Goal: Task Accomplishment & Management: Use online tool/utility

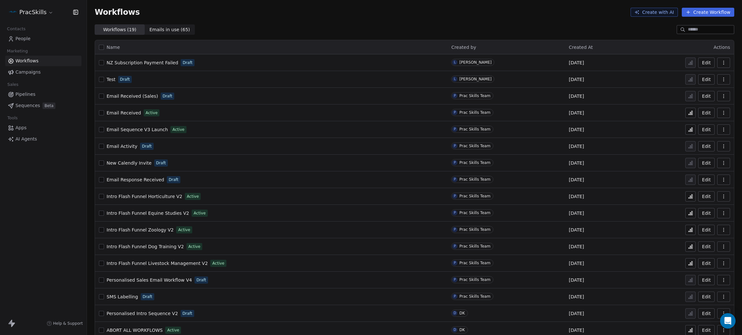
click at [721, 64] on icon "button" at bounding box center [723, 62] width 5 height 5
click at [167, 62] on span "NZ Subscription Payment Failed" at bounding box center [142, 62] width 71 height 5
click at [160, 63] on span "NZ Subscription Payment Failed" at bounding box center [142, 62] width 71 height 5
click at [703, 13] on button "Create Workflow" at bounding box center [708, 12] width 52 height 9
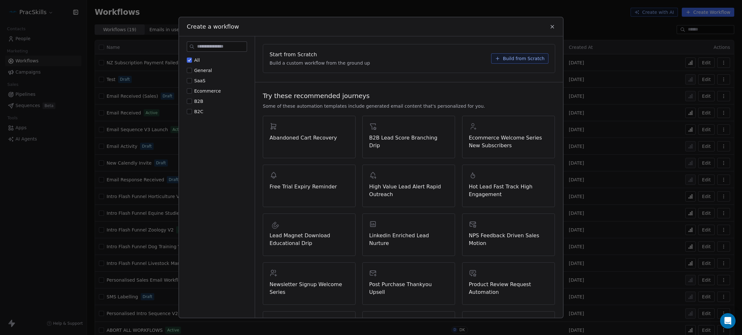
click at [503, 59] on span "Build from Scratch" at bounding box center [524, 58] width 42 height 6
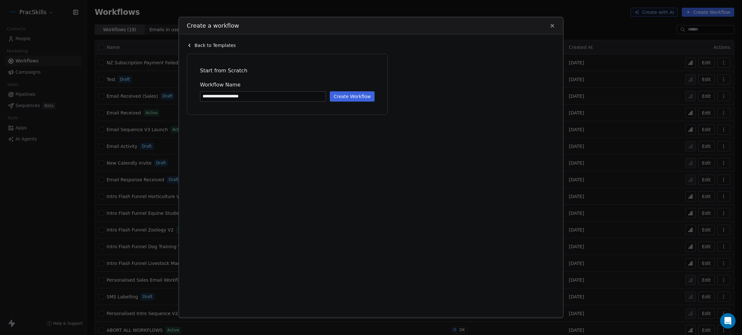
type input "**********"
click at [344, 96] on button "Create Workflow" at bounding box center [352, 96] width 45 height 10
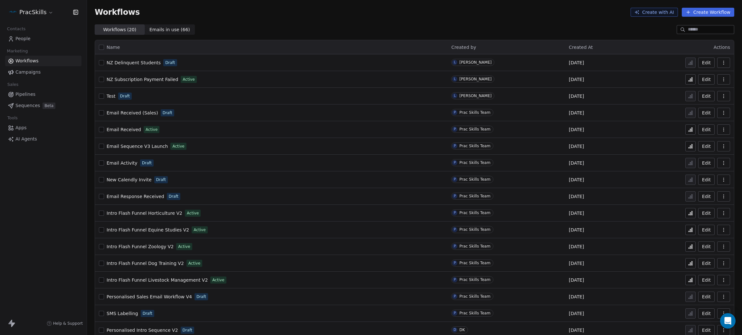
click at [136, 79] on span "NZ Subscription Payment Failed" at bounding box center [142, 79] width 71 height 5
click at [128, 61] on span "NZ Delinquent Students" at bounding box center [134, 62] width 54 height 5
click at [468, 17] on div "Workflows Create with AI Create Workflow" at bounding box center [414, 12] width 655 height 24
click at [141, 62] on span "NZ Delinquent Students" at bounding box center [134, 62] width 54 height 5
click at [146, 80] on span "NZ Subscription Payment Failed" at bounding box center [142, 79] width 71 height 5
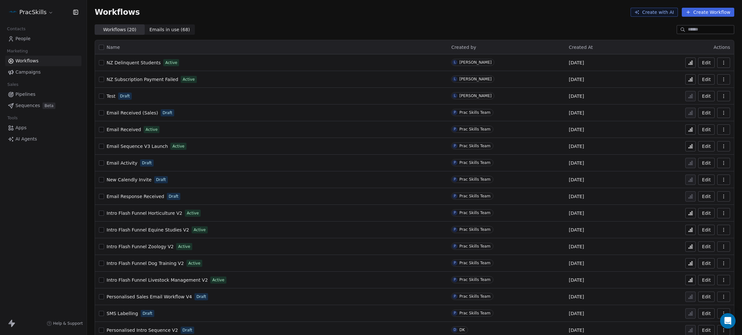
click at [136, 77] on span "NZ Subscription Payment Failed" at bounding box center [142, 79] width 71 height 5
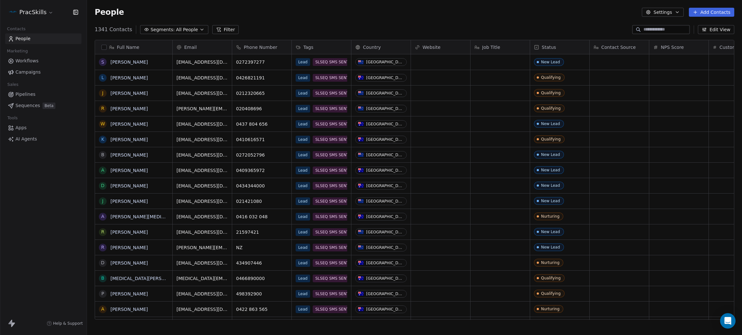
scroll to position [7, 7]
click at [670, 28] on input at bounding box center [665, 29] width 45 height 6
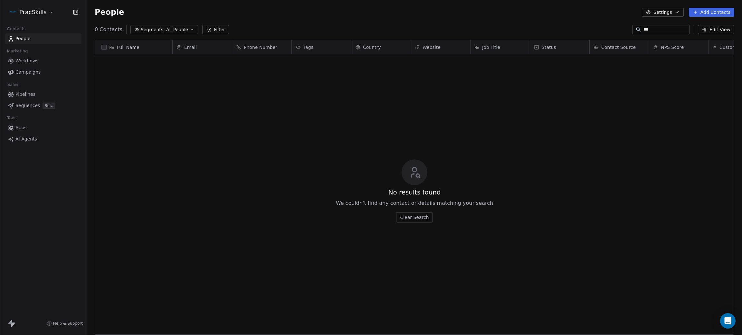
scroll to position [287, 647]
type input "**********"
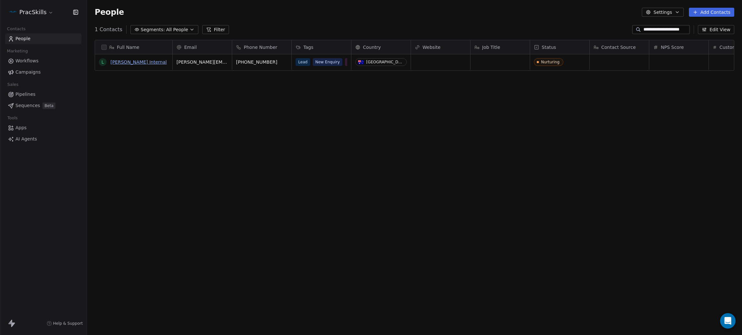
click at [129, 62] on link "Leona Internal" at bounding box center [138, 62] width 56 height 5
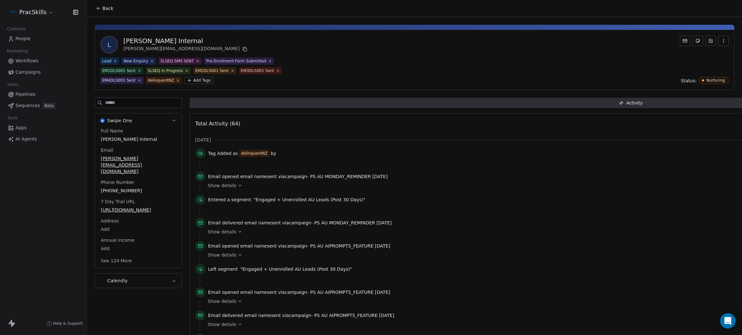
click at [199, 80] on html "PracSkills Contacts People Marketing Workflows Campaigns Sales Pipelines Sequen…" at bounding box center [371, 167] width 742 height 335
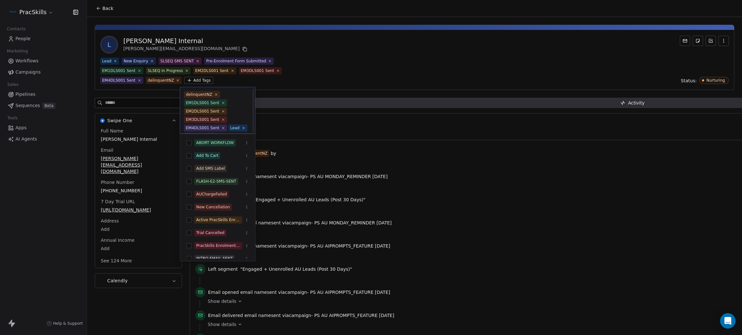
scroll to position [35, 0]
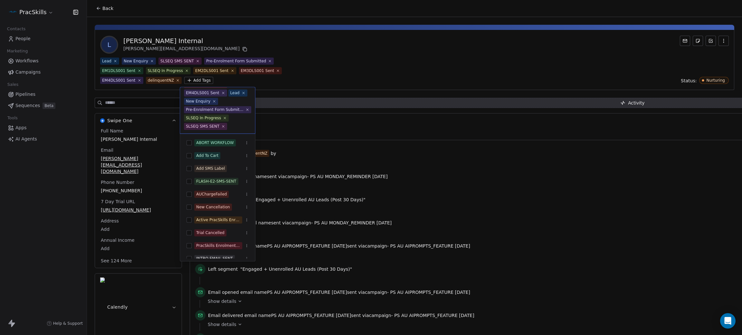
click at [172, 79] on html "PracSkills Contacts People Marketing Workflows Campaigns Sales Pipelines Sequen…" at bounding box center [371, 167] width 742 height 335
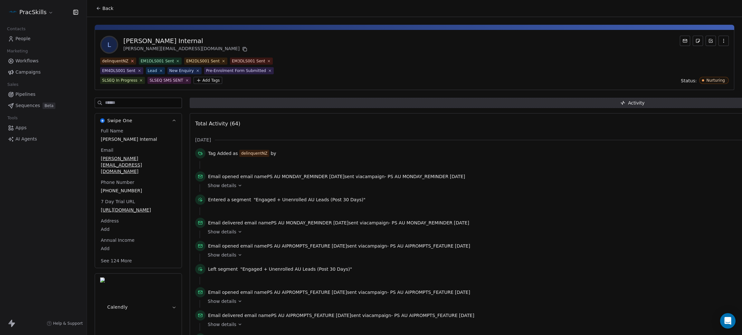
click at [132, 61] on icon at bounding box center [132, 61] width 4 height 4
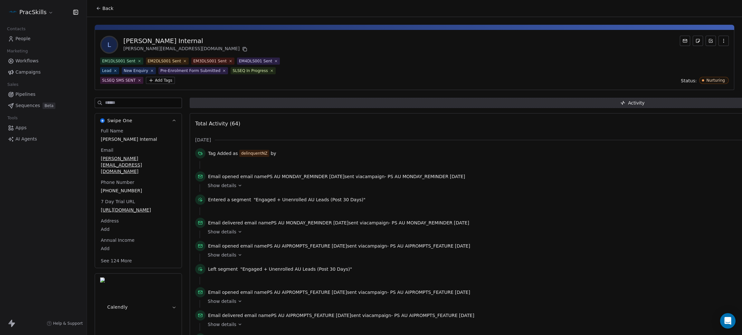
click at [118, 80] on html "PracSkills Contacts People Marketing Workflows Campaigns Sales Pipelines Sequen…" at bounding box center [371, 167] width 742 height 335
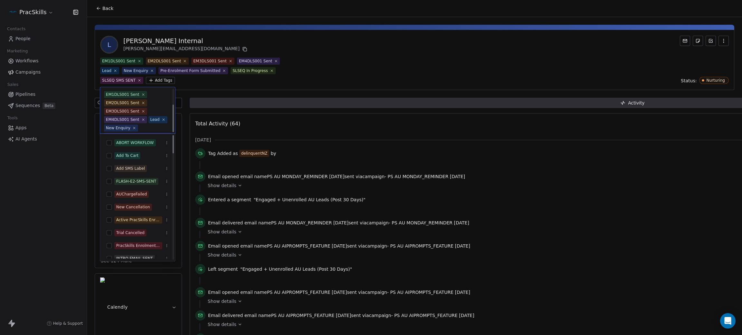
scroll to position [27, 0]
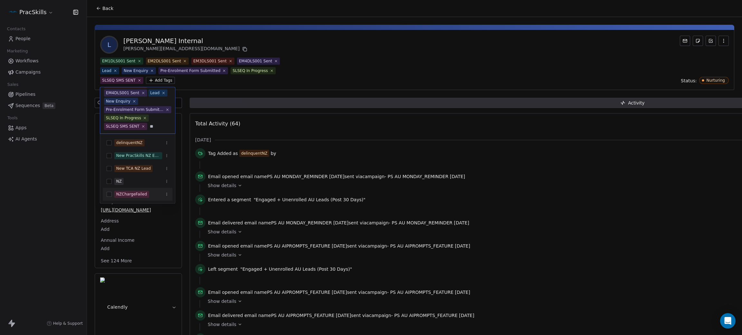
type input "**"
click at [109, 195] on button "Suggestions" at bounding box center [109, 194] width 5 height 5
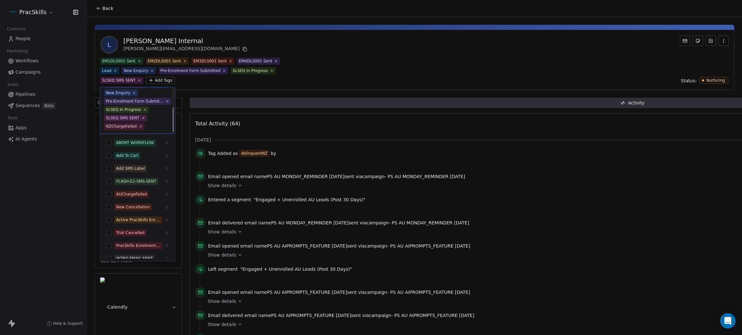
click at [431, 40] on html "PracSkills Contacts People Marketing Workflows Campaigns Sales Pipelines Sequen…" at bounding box center [371, 167] width 742 height 335
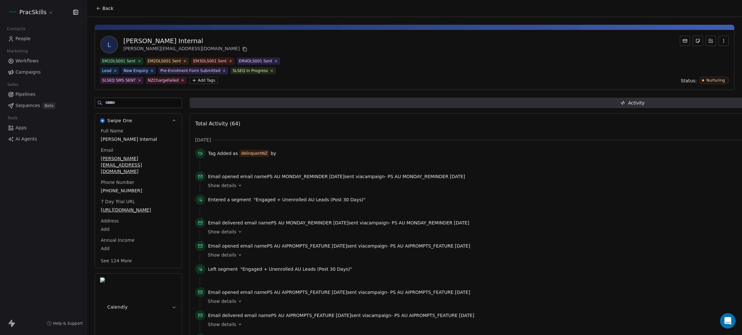
click at [99, 4] on button "Back" at bounding box center [104, 9] width 25 height 12
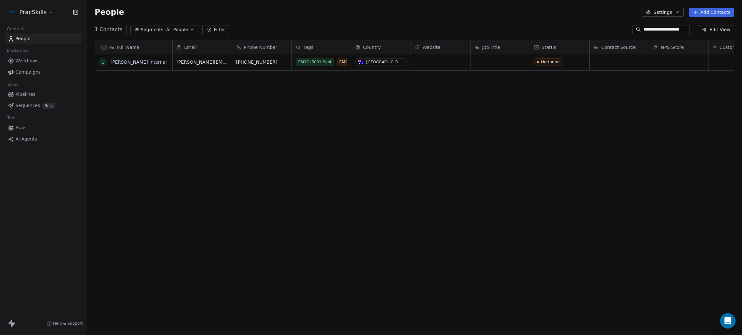
scroll to position [287, 647]
click at [659, 29] on input "**********" at bounding box center [665, 29] width 45 height 6
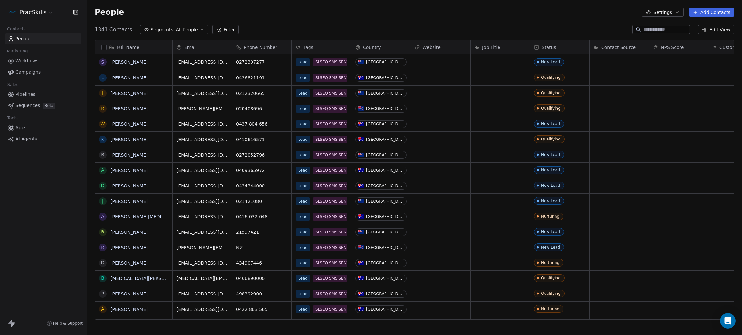
click at [295, 11] on div "People Settings Add Contacts" at bounding box center [414, 12] width 639 height 9
click at [125, 61] on link "Stella Sukkel" at bounding box center [128, 62] width 37 height 5
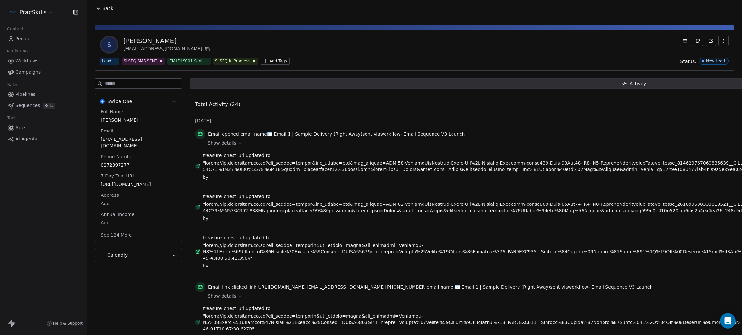
click at [116, 241] on button "See 124 More" at bounding box center [116, 236] width 39 height 12
click at [138, 83] on input at bounding box center [143, 84] width 77 height 10
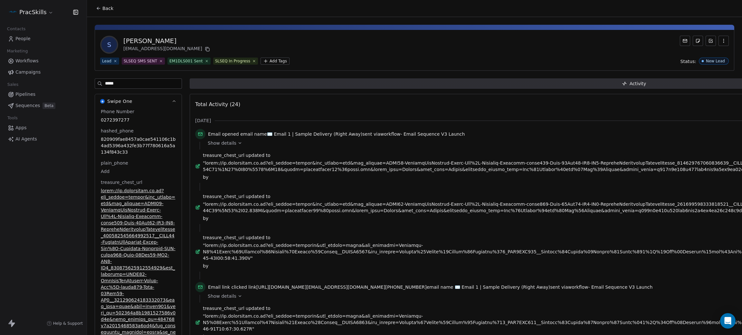
drag, startPoint x: 94, startPoint y: 84, endPoint x: 80, endPoint y: 83, distance: 13.9
click at [80, 83] on div "PracSkills Contacts People Marketing Workflows Campaigns Sales Pipelines Sequen…" at bounding box center [371, 167] width 742 height 335
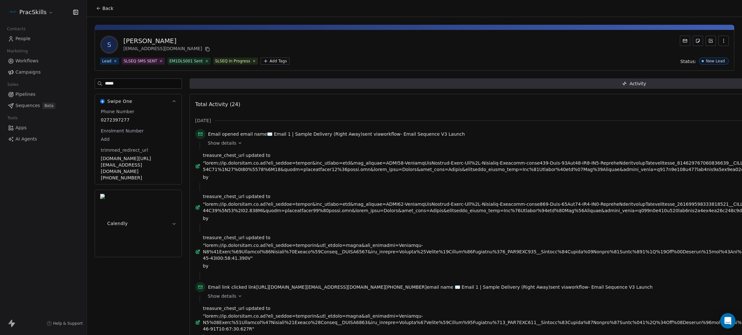
type input "******"
drag, startPoint x: 95, startPoint y: 84, endPoint x: 83, endPoint y: 83, distance: 12.0
click at [83, 83] on div "PracSkills Contacts People Marketing Workflows Campaigns Sales Pipelines Sequen…" at bounding box center [371, 167] width 742 height 335
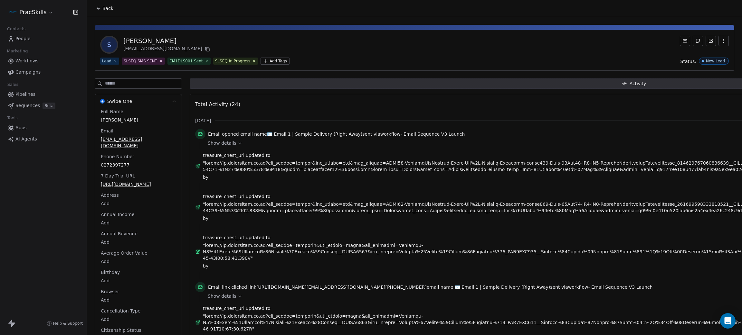
click at [102, 8] on span "Back" at bounding box center [107, 8] width 11 height 6
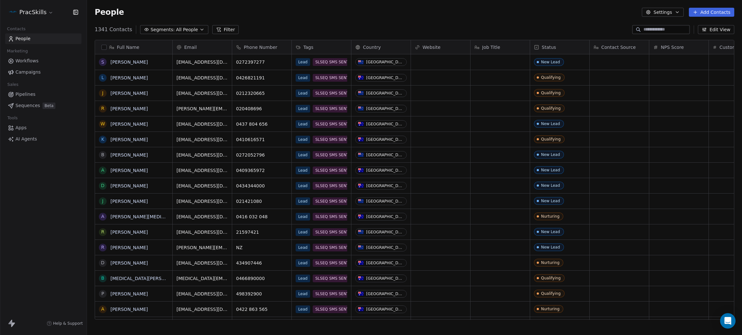
scroll to position [287, 647]
click at [647, 31] on input at bounding box center [665, 29] width 45 height 6
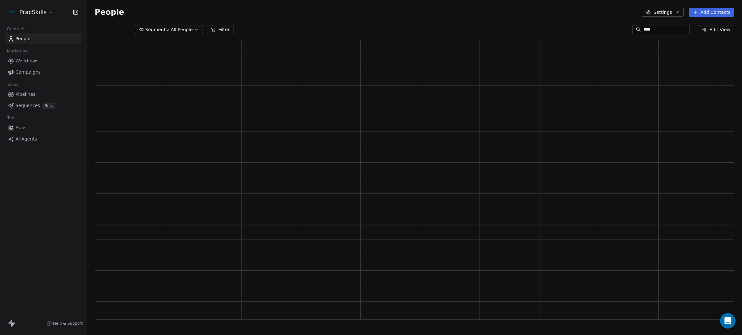
scroll to position [272, 632]
type input "*"
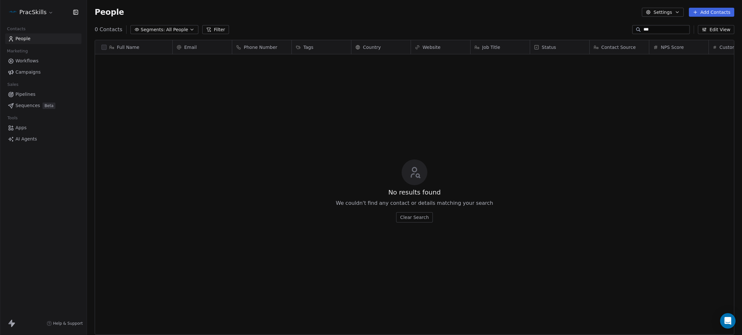
scroll to position [287, 647]
type input "*"
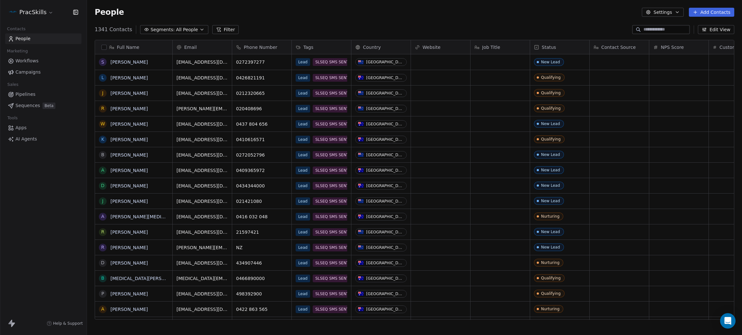
click at [547, 46] on span "Status" at bounding box center [548, 47] width 14 height 6
click at [580, 21] on html "PracSkills Contacts People Marketing Workflows Campaigns Sales Pipelines Sequen…" at bounding box center [371, 167] width 742 height 335
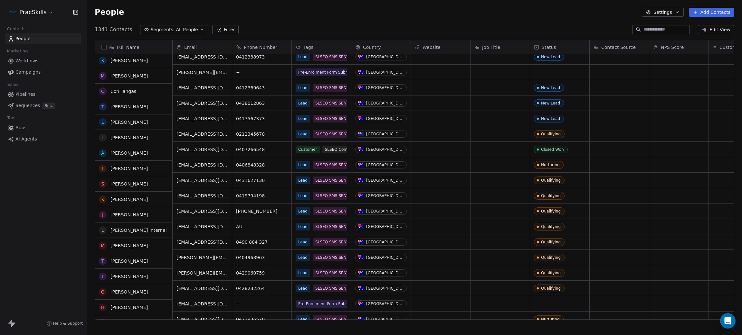
scroll to position [917, 0]
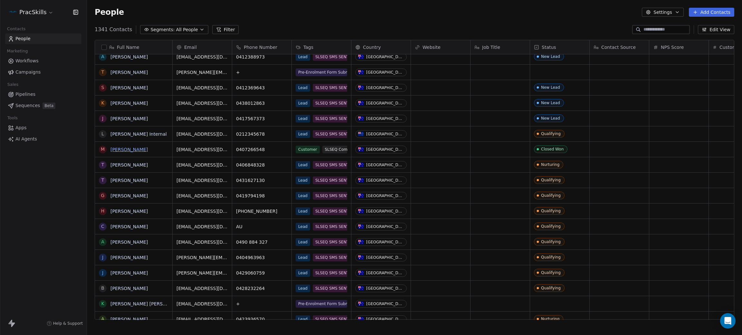
click at [128, 149] on link "Matthew Lucas" at bounding box center [128, 149] width 37 height 5
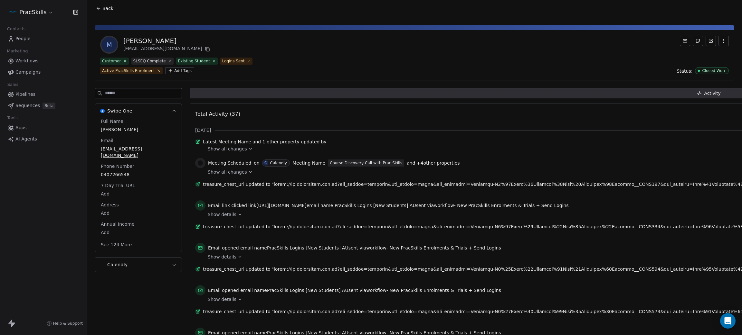
click at [117, 239] on button "See 124 More" at bounding box center [116, 245] width 39 height 12
click at [99, 5] on button "Back" at bounding box center [104, 9] width 25 height 12
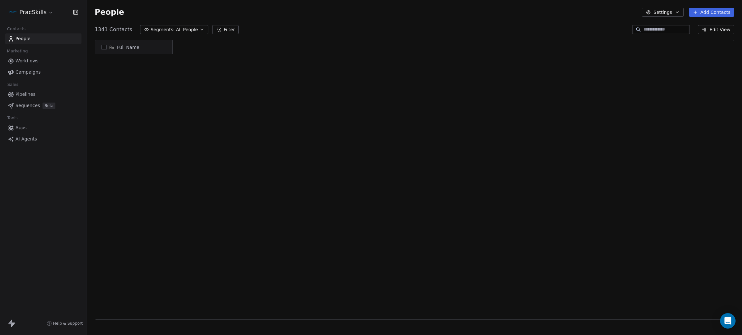
scroll to position [917, 0]
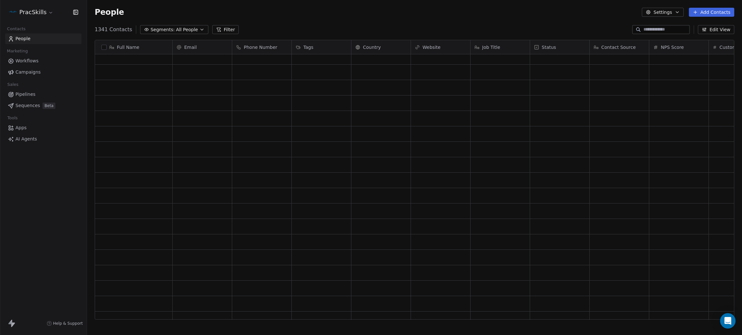
click at [643, 32] on input at bounding box center [665, 29] width 45 height 6
type input "**********"
drag, startPoint x: 663, startPoint y: 29, endPoint x: 617, endPoint y: 27, distance: 46.4
click at [617, 27] on div "**********" at bounding box center [414, 29] width 655 height 10
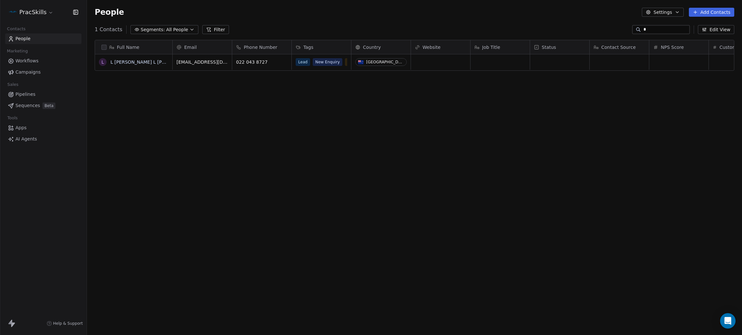
type input "**********"
click at [126, 60] on link "[PERSON_NAME] Internal" at bounding box center [138, 62] width 56 height 5
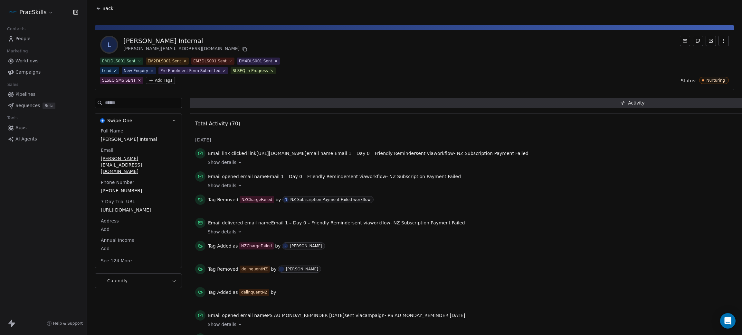
click at [118, 81] on html "PracSkills Contacts People Marketing Workflows Campaigns Sales Pipelines Sequen…" at bounding box center [371, 167] width 742 height 335
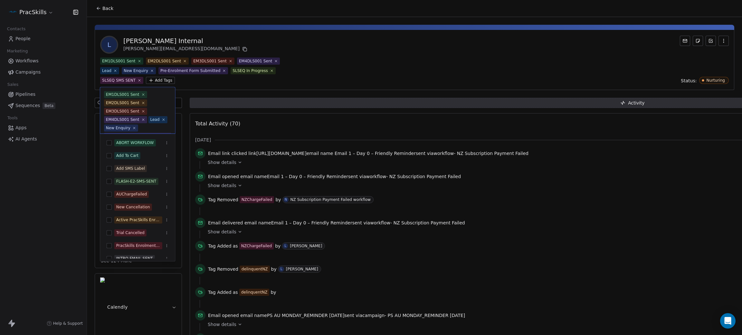
scroll to position [27, 0]
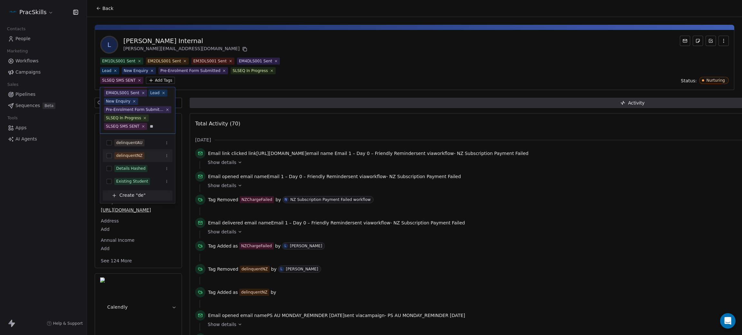
type input "**"
click at [108, 155] on button "Suggestions" at bounding box center [109, 155] width 5 height 5
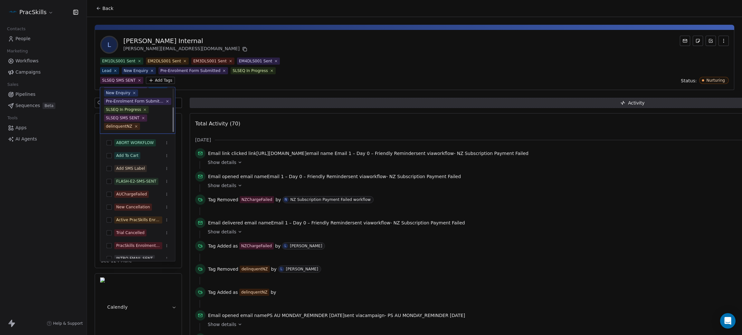
click at [466, 55] on html "PracSkills Contacts People Marketing Workflows Campaigns Sales Pipelines Sequen…" at bounding box center [371, 167] width 742 height 335
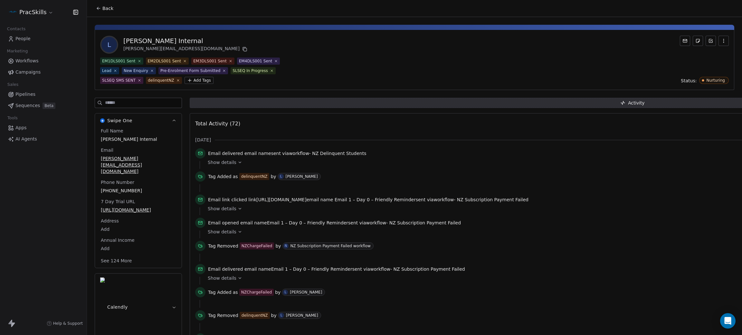
click at [223, 164] on span "Show details" at bounding box center [222, 162] width 29 height 6
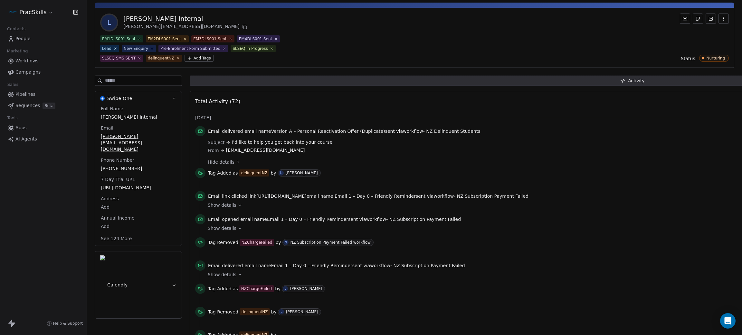
scroll to position [97, 0]
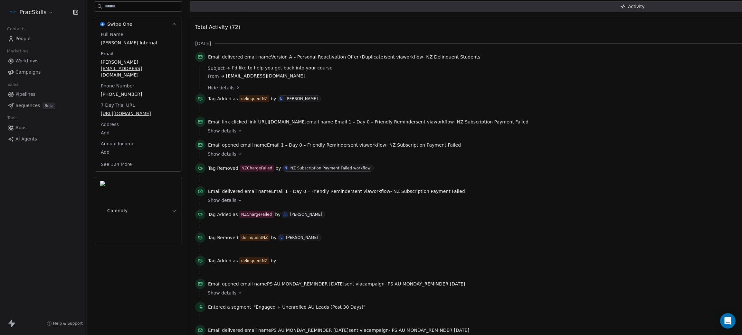
click at [223, 129] on span "Show details" at bounding box center [222, 131] width 29 height 6
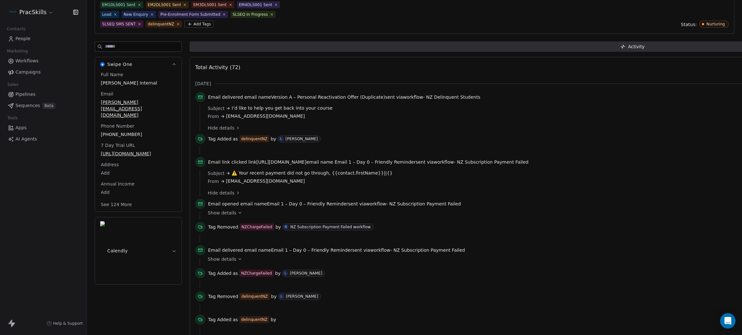
scroll to position [0, 0]
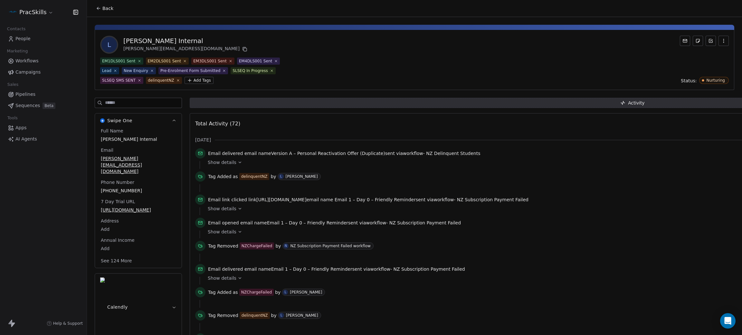
click at [104, 7] on span "Back" at bounding box center [107, 8] width 11 height 6
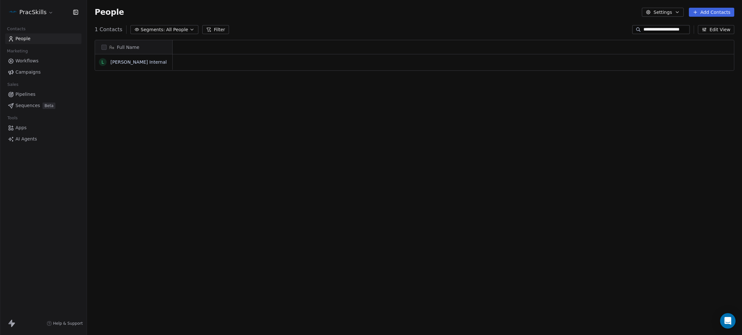
scroll to position [7, 7]
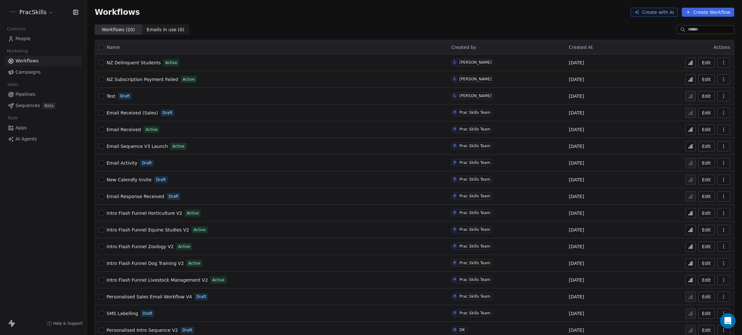
click at [137, 62] on span "NZ Delinquent Students" at bounding box center [134, 62] width 54 height 5
click at [147, 77] on span "NZ Subscription Payment Failed" at bounding box center [142, 79] width 71 height 5
click at [721, 78] on icon "button" at bounding box center [723, 79] width 5 height 5
click at [689, 106] on span "Duplicate" at bounding box center [700, 105] width 22 height 6
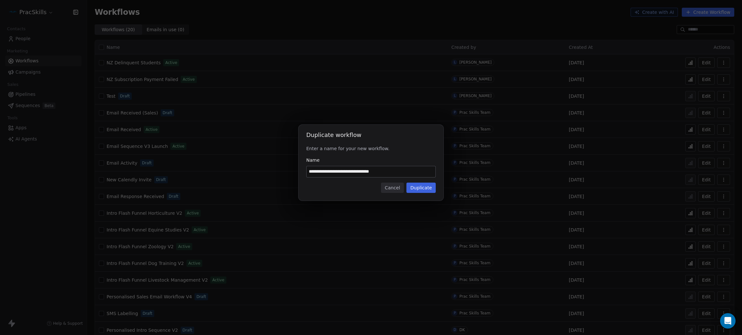
drag, startPoint x: 314, startPoint y: 171, endPoint x: 304, endPoint y: 171, distance: 10.6
click at [304, 171] on div "**********" at bounding box center [370, 163] width 145 height 76
click at [406, 171] on input "**********" at bounding box center [370, 171] width 129 height 11
type input "**********"
click at [420, 186] on button "Duplicate" at bounding box center [420, 188] width 29 height 10
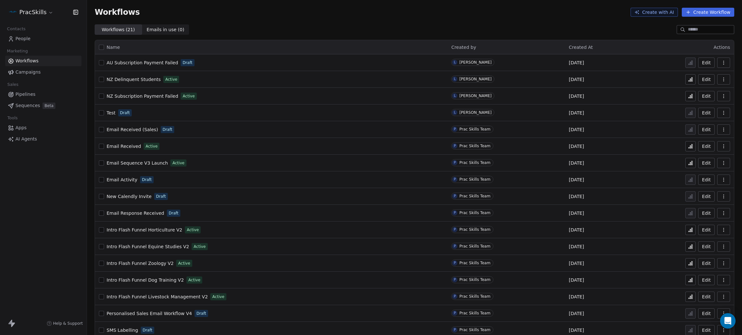
click at [131, 63] on span "AU Subscription Payment Failed" at bounding box center [142, 62] width 71 height 5
click at [134, 95] on span "NZ Subscription Payment Failed" at bounding box center [142, 96] width 71 height 5
click at [142, 63] on span "AU Subscription Payment Failed" at bounding box center [142, 62] width 71 height 5
click at [136, 95] on span "NZ Subscription Payment Failed" at bounding box center [142, 96] width 71 height 5
click at [721, 61] on icon "button" at bounding box center [723, 62] width 5 height 5
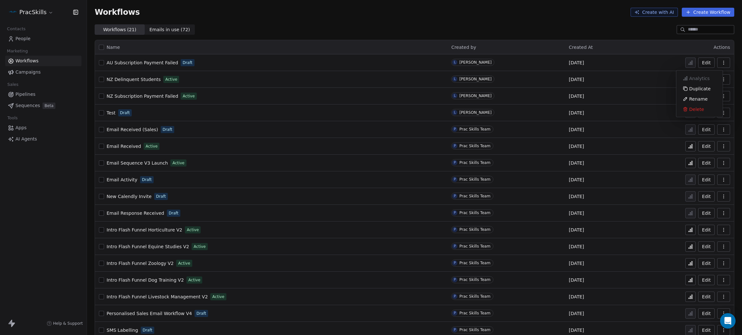
click at [151, 60] on span "AU Subscription Payment Failed" at bounding box center [142, 62] width 71 height 5
click at [136, 80] on span "NZ Delinquent Students" at bounding box center [134, 79] width 54 height 5
click at [138, 62] on span "AU Subscription Payment Failed" at bounding box center [142, 62] width 71 height 5
click at [721, 79] on icon "button" at bounding box center [723, 79] width 5 height 5
click at [693, 107] on span "Duplicate" at bounding box center [700, 105] width 22 height 6
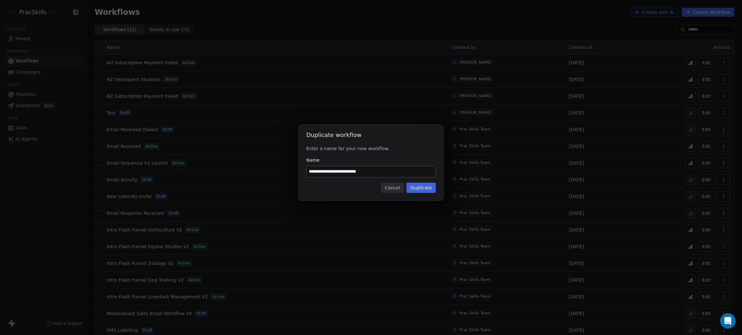
drag, startPoint x: 310, startPoint y: 167, endPoint x: 302, endPoint y: 167, distance: 8.1
click at [302, 167] on div "**********" at bounding box center [370, 163] width 145 height 76
click at [402, 173] on input "**********" at bounding box center [370, 171] width 129 height 11
type input "**********"
click at [418, 186] on button "Duplicate" at bounding box center [420, 188] width 29 height 10
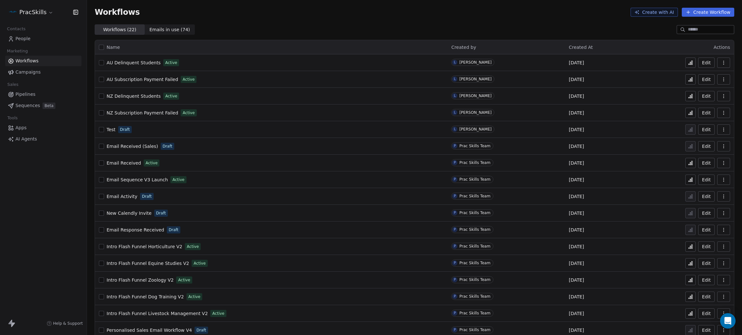
click at [130, 112] on span "NZ Subscription Payment Failed" at bounding box center [142, 112] width 71 height 5
click at [719, 78] on button "button" at bounding box center [723, 79] width 13 height 10
click at [688, 78] on icon at bounding box center [690, 79] width 5 height 5
click at [688, 77] on icon at bounding box center [690, 79] width 5 height 5
click at [690, 79] on icon at bounding box center [690, 80] width 1 height 3
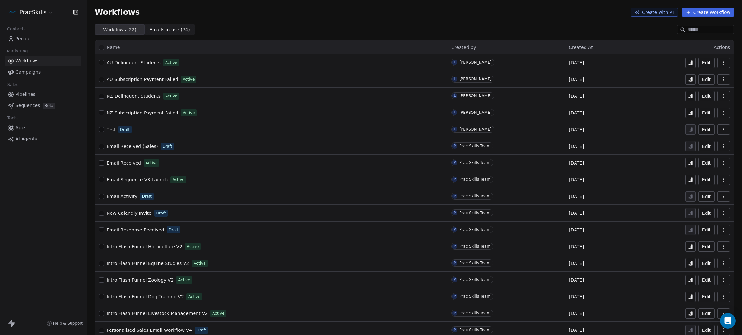
click at [138, 112] on span "NZ Subscription Payment Failed" at bounding box center [142, 112] width 71 height 5
click at [155, 111] on span "NZ Subscription Payment Failed" at bounding box center [142, 112] width 71 height 5
click at [27, 39] on span "People" at bounding box center [22, 38] width 15 height 7
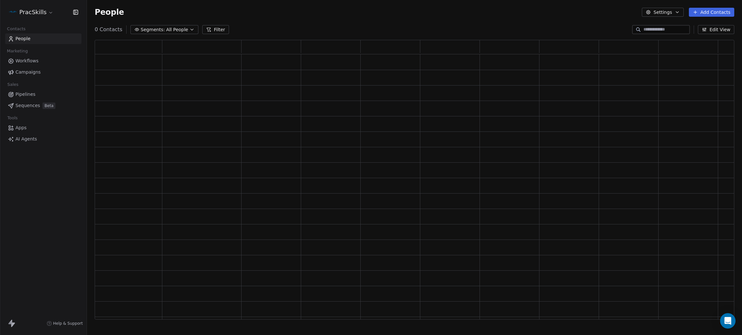
scroll to position [272, 632]
click at [215, 29] on button "Filter" at bounding box center [220, 29] width 27 height 9
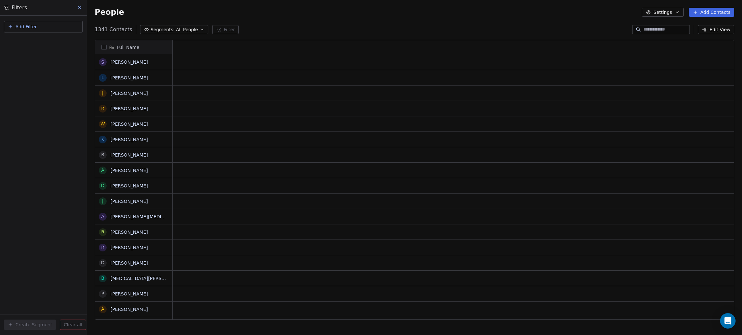
scroll to position [7, 7]
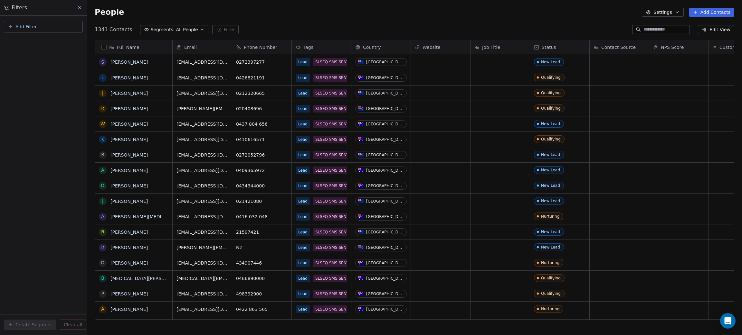
click at [18, 26] on span "Add Filter" at bounding box center [25, 27] width 21 height 7
click at [29, 43] on span "Contact properties" at bounding box center [32, 41] width 42 height 7
type input "***"
click at [30, 64] on div "Tags" at bounding box center [43, 64] width 65 height 6
click at [33, 67] on div "Includes" at bounding box center [43, 69] width 67 height 10
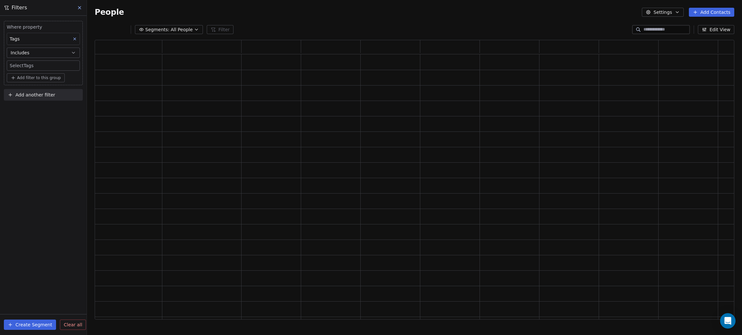
scroll to position [272, 632]
click at [33, 65] on body "PracSkills Contacts People Marketing Workflows Campaigns Sales Pipelines Sequen…" at bounding box center [371, 167] width 742 height 335
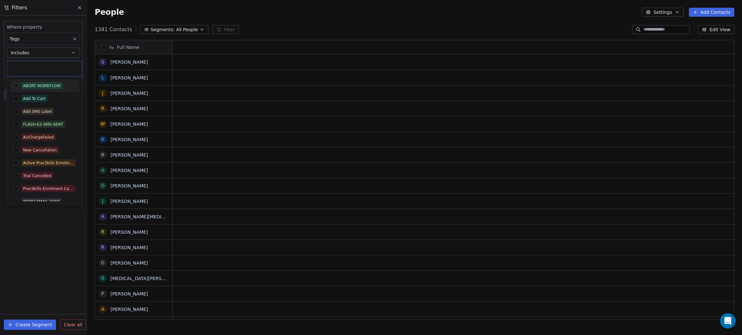
scroll to position [287, 647]
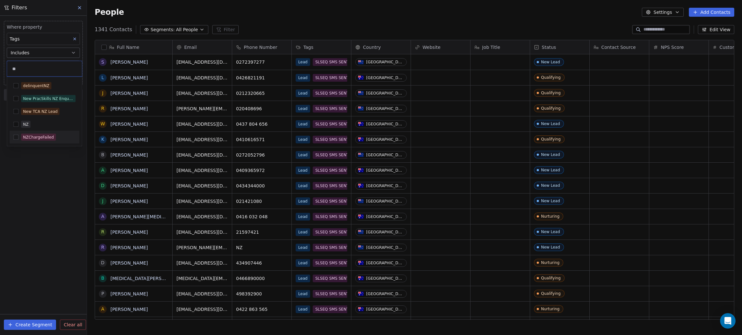
type input "**"
click at [17, 137] on button "Suggestions" at bounding box center [16, 137] width 5 height 5
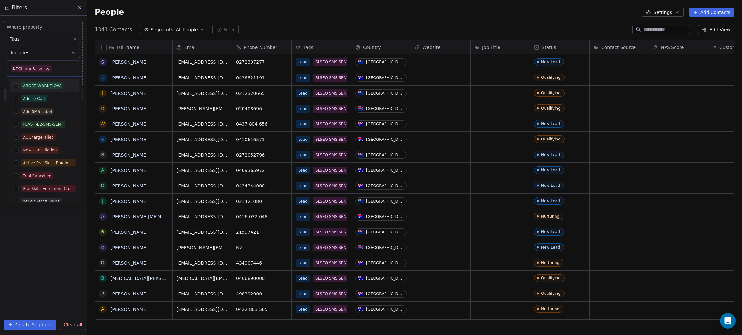
click at [8, 202] on div "ABORT WORKFLOW Add To Cart Add SMS Label FLASH-E2-SMS-SENT AUChargeFailed New C…" at bounding box center [44, 140] width 75 height 127
click at [15, 251] on html "PracSkills Contacts People Marketing Workflows Campaigns Sales Pipelines Sequen…" at bounding box center [371, 167] width 742 height 335
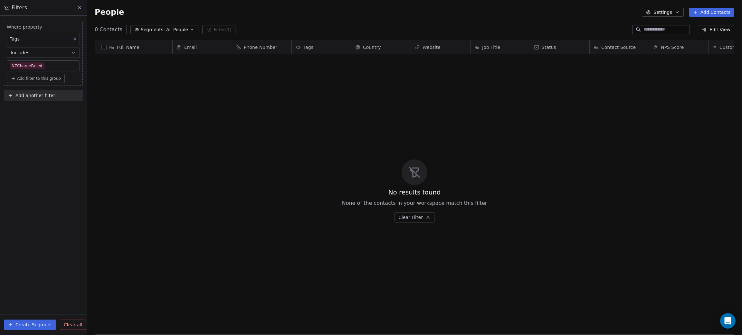
click at [29, 325] on button "Create Segment" at bounding box center [30, 325] width 52 height 10
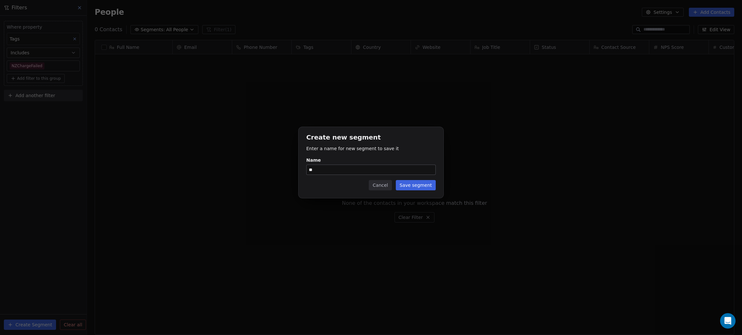
type input "*"
type input "**********"
click at [414, 180] on button "Save segment" at bounding box center [416, 185] width 40 height 10
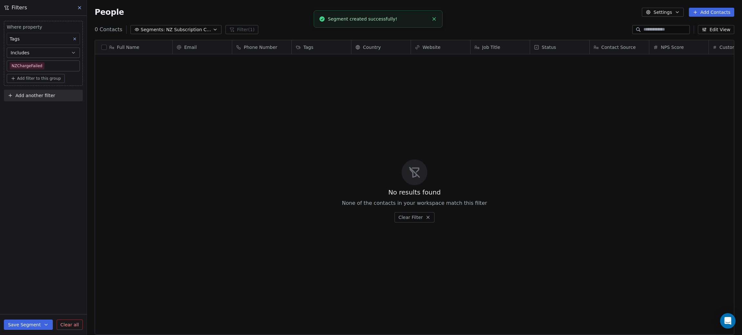
click at [5, 165] on div "Where property Tags Includes NZChargeFailed Add filter to this group Add anothe…" at bounding box center [43, 176] width 87 height 320
click at [77, 2] on div "Filters" at bounding box center [43, 7] width 87 height 15
click at [81, 10] on button at bounding box center [80, 7] width 10 height 9
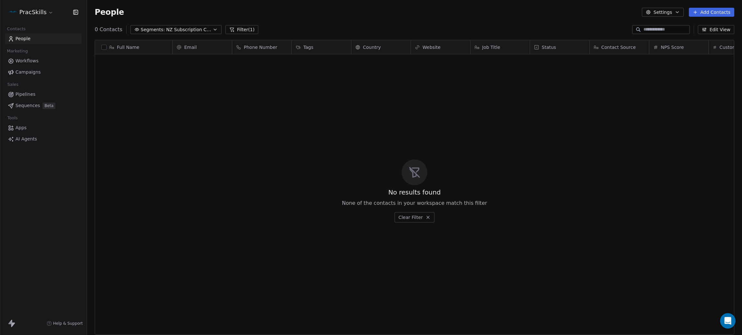
click at [21, 62] on span "Workflows" at bounding box center [26, 61] width 23 height 7
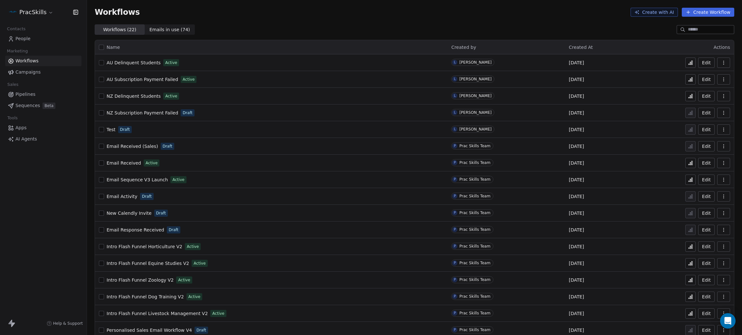
click at [687, 9] on button "Create Workflow" at bounding box center [708, 12] width 52 height 9
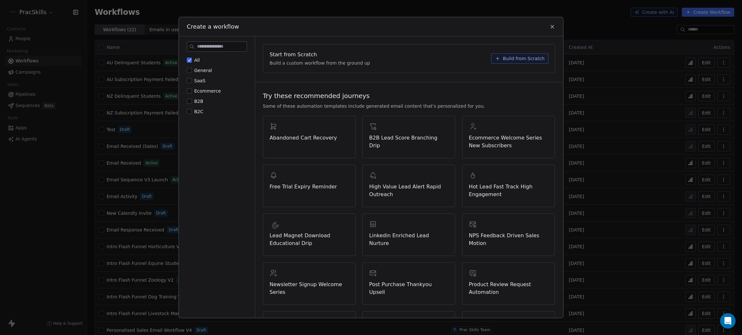
click at [506, 55] on span "Build from Scratch" at bounding box center [524, 58] width 42 height 6
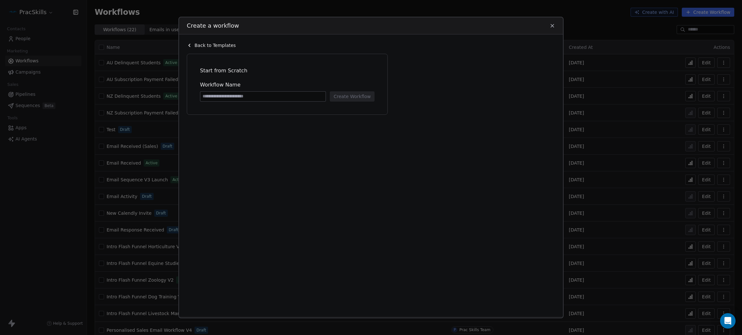
click at [261, 98] on input at bounding box center [262, 97] width 125 height 10
click at [252, 96] on input at bounding box center [262, 97] width 125 height 10
type input "*"
type input "**********"
click at [358, 97] on button "Create Workflow" at bounding box center [352, 96] width 45 height 10
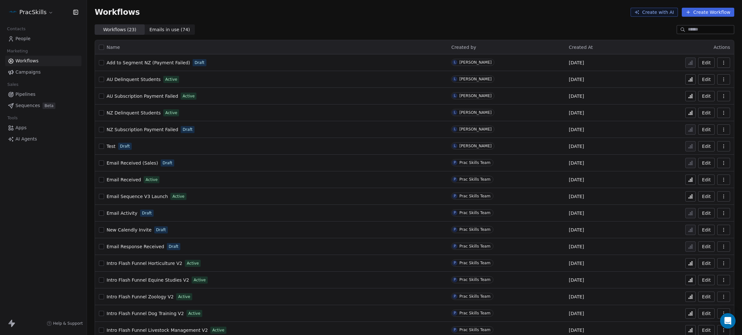
click at [165, 61] on span "Add to Segment NZ (Payment Failed)" at bounding box center [148, 62] width 83 height 5
click at [40, 13] on html "PracSkills Contacts People Marketing Workflows Campaigns Sales Pipelines Sequen…" at bounding box center [371, 167] width 742 height 335
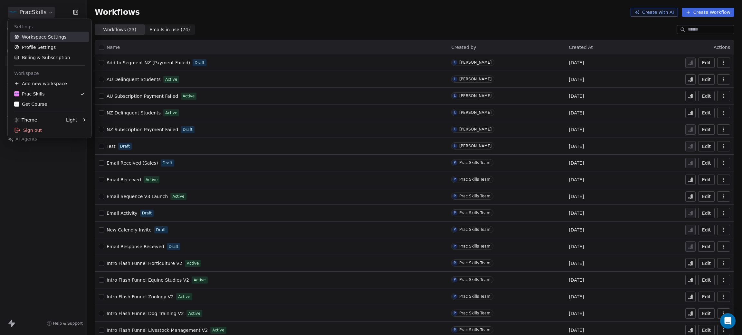
click at [36, 36] on link "Workspace Settings" at bounding box center [49, 37] width 79 height 10
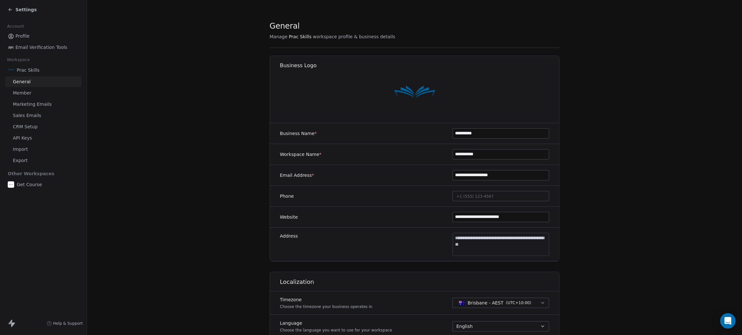
click at [33, 124] on span "CRM Setup" at bounding box center [25, 127] width 25 height 7
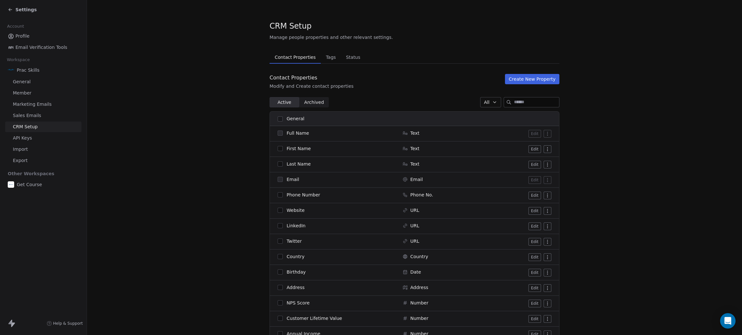
click at [327, 53] on span "Tags" at bounding box center [330, 57] width 15 height 9
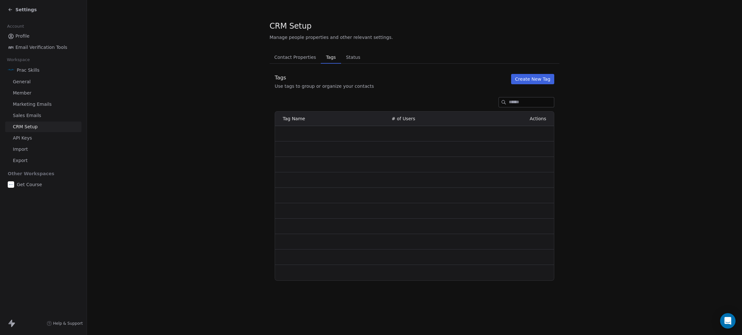
click at [524, 79] on button "Create New Tag" at bounding box center [532, 79] width 43 height 10
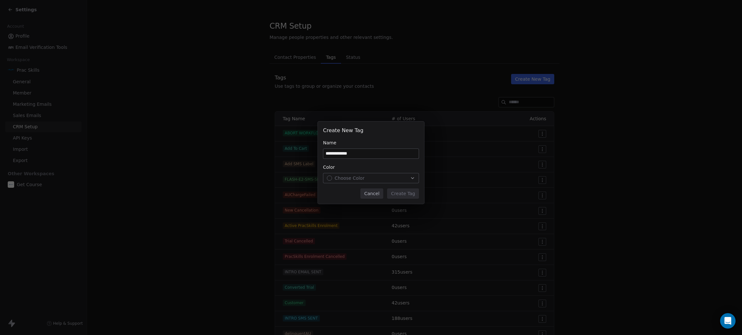
type input "**********"
click at [357, 182] on button "Choose Color" at bounding box center [371, 178] width 96 height 10
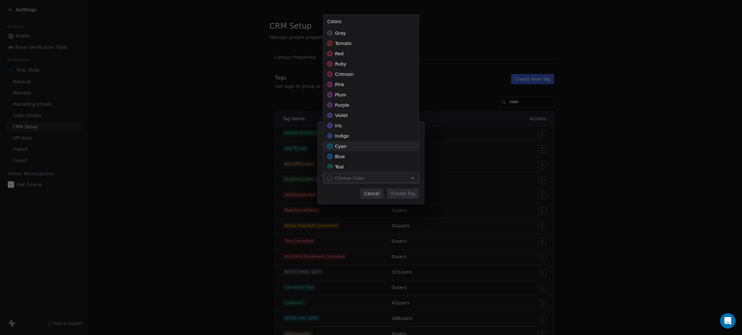
click at [343, 146] on span "cyan" at bounding box center [341, 146] width 12 height 6
click at [400, 189] on div "**********" at bounding box center [371, 167] width 742 height 113
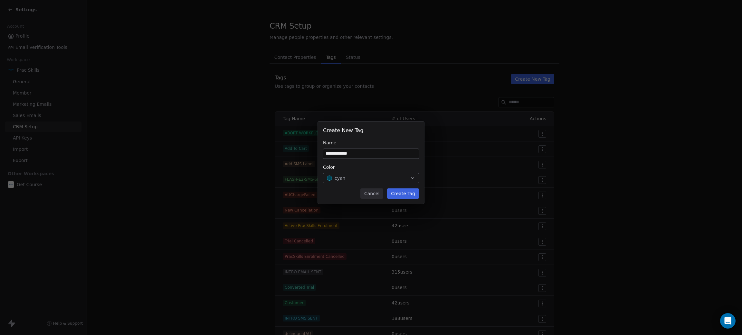
click at [405, 193] on button "Create Tag" at bounding box center [403, 194] width 32 height 10
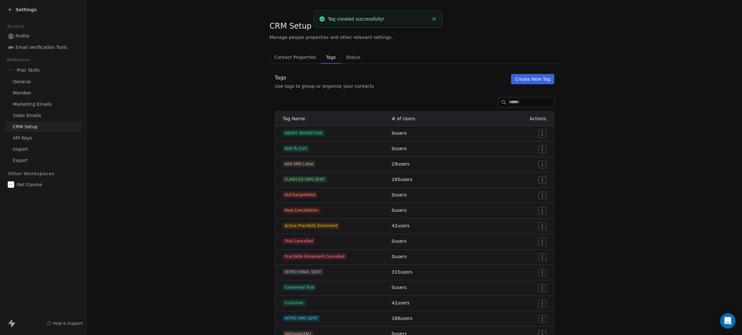
click at [531, 79] on button "Create New Tag" at bounding box center [532, 79] width 43 height 10
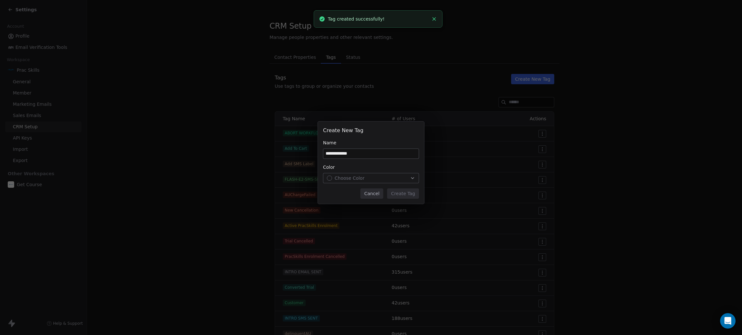
drag, startPoint x: 331, startPoint y: 152, endPoint x: 323, endPoint y: 151, distance: 7.8
click at [323, 151] on input "**********" at bounding box center [370, 154] width 95 height 10
type input "**********"
click at [350, 179] on span "Choose Color" at bounding box center [349, 178] width 30 height 6
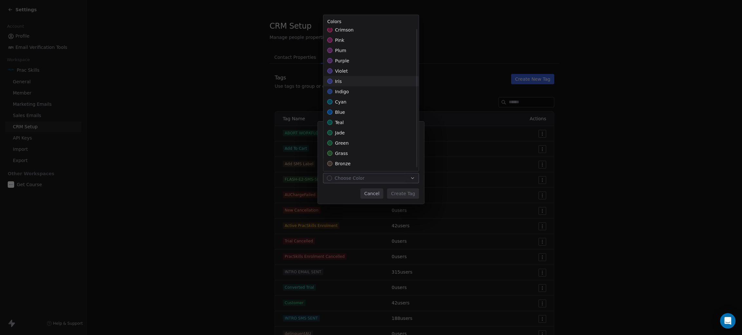
scroll to position [127, 0]
click at [343, 163] on div "sky" at bounding box center [370, 164] width 95 height 10
click at [410, 194] on div "**********" at bounding box center [371, 167] width 742 height 113
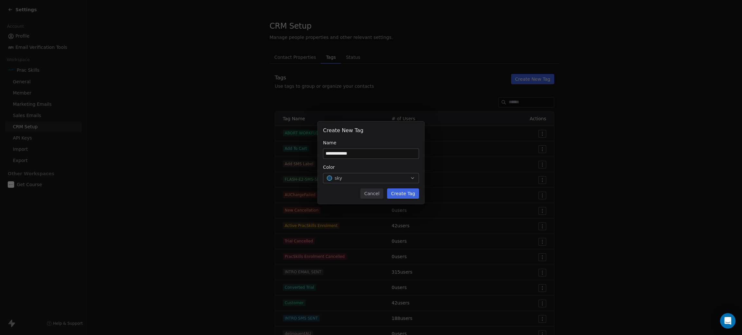
click at [406, 192] on button "Create Tag" at bounding box center [403, 194] width 32 height 10
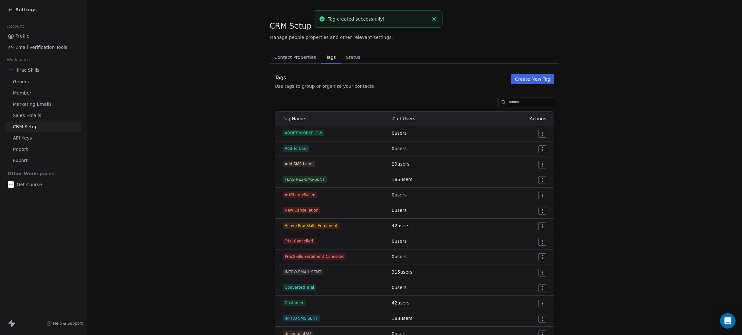
click at [24, 9] on span "Settings" at bounding box center [25, 9] width 21 height 6
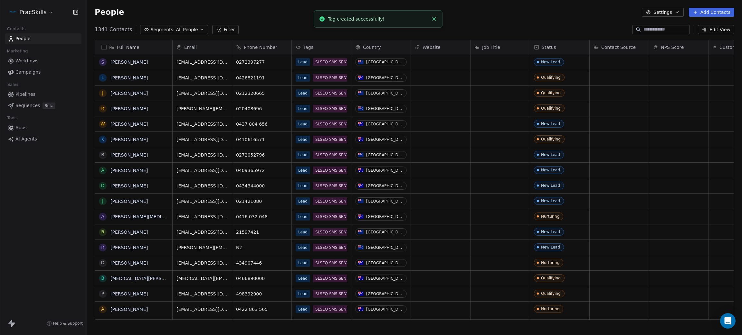
scroll to position [287, 647]
click at [32, 59] on span "Workflows" at bounding box center [26, 61] width 23 height 7
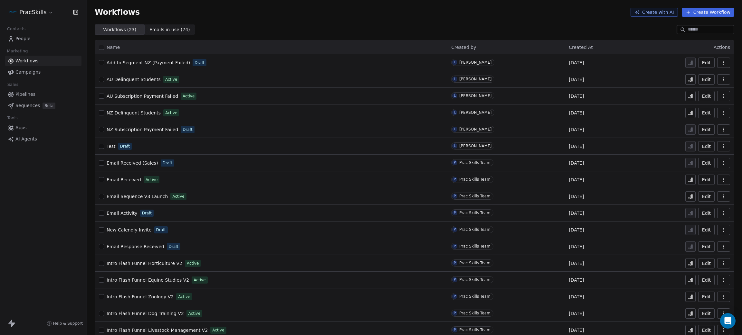
click at [29, 71] on span "Campaigns" at bounding box center [27, 72] width 25 height 7
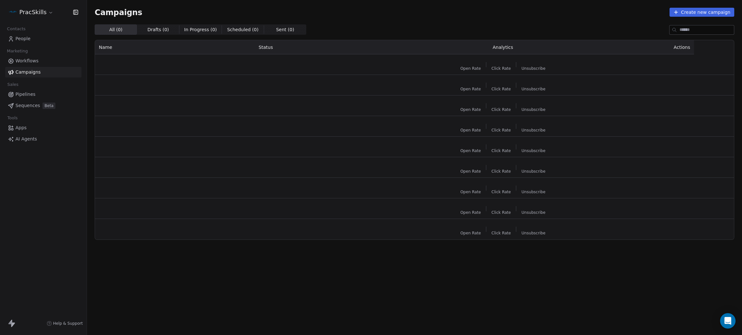
click at [30, 61] on span "Workflows" at bounding box center [26, 61] width 23 height 7
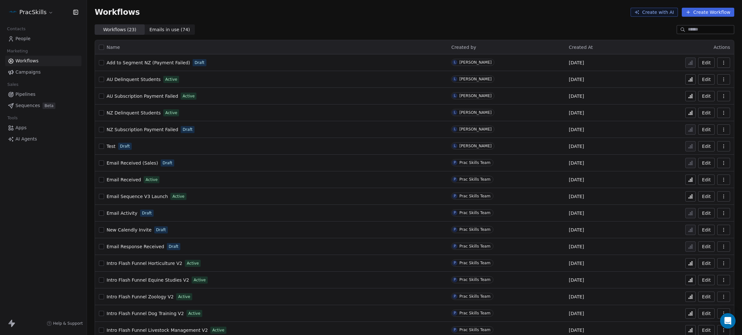
click at [33, 38] on link "People" at bounding box center [43, 38] width 76 height 11
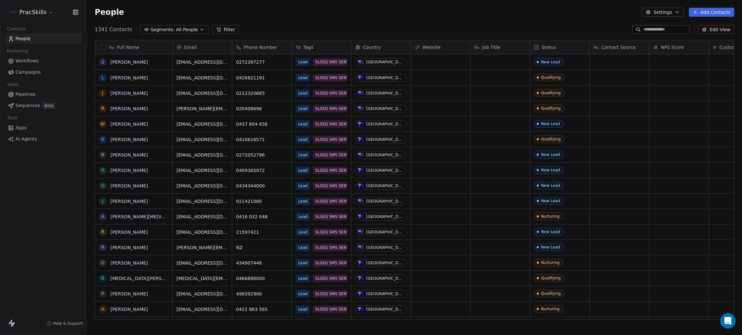
scroll to position [287, 647]
click at [35, 63] on span "Workflows" at bounding box center [26, 61] width 23 height 7
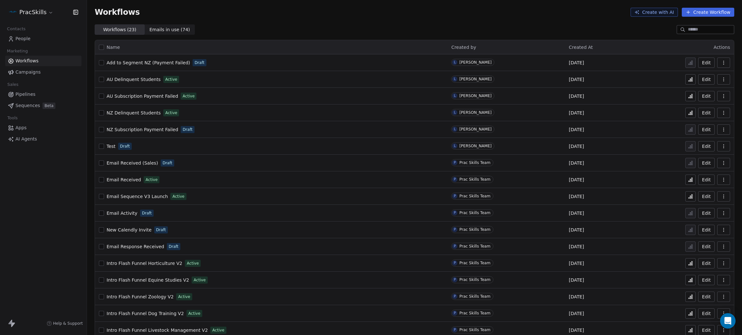
click at [163, 62] on span "Add to Segment NZ (Payment Failed)" at bounding box center [148, 62] width 83 height 5
click at [21, 40] on span "People" at bounding box center [22, 38] width 15 height 7
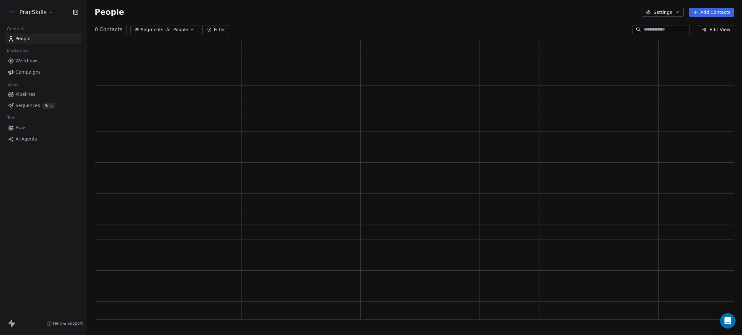
scroll to position [272, 632]
click at [20, 61] on span "Workflows" at bounding box center [26, 61] width 23 height 7
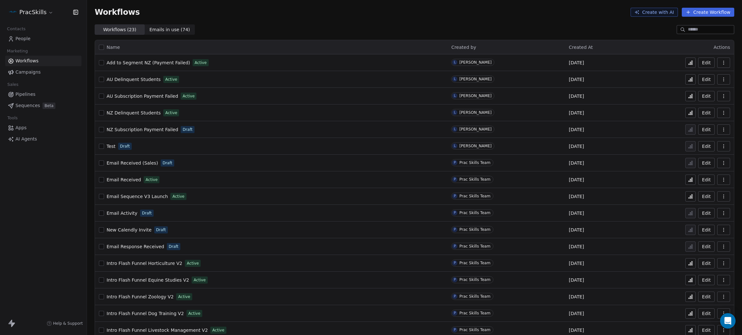
click at [129, 130] on span "NZ Subscription Payment Failed" at bounding box center [142, 129] width 71 height 5
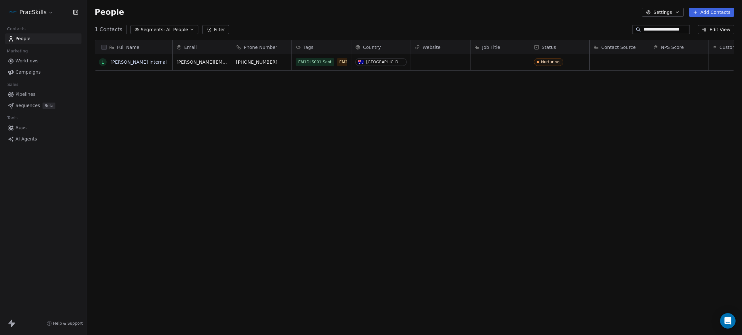
scroll to position [287, 647]
click at [24, 64] on span "Workflows" at bounding box center [26, 61] width 23 height 7
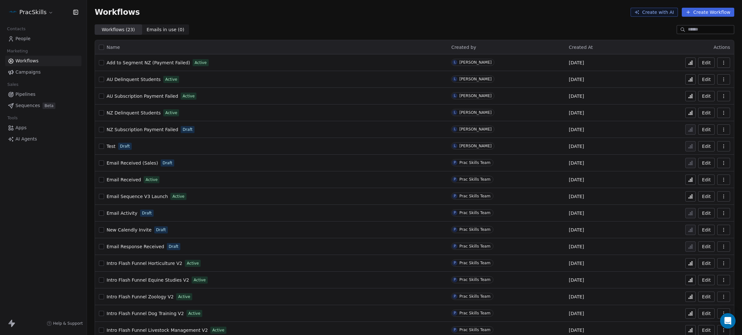
click at [141, 62] on span "Add to Segment NZ (Payment Failed)" at bounding box center [148, 62] width 83 height 5
click at [136, 128] on span "NZ Subscription Payment Failed" at bounding box center [142, 129] width 71 height 5
click at [137, 61] on span "Add to Segment NZ (Payment Failed)" at bounding box center [148, 62] width 83 height 5
click at [131, 130] on span "NZ Subscription Payment Failed" at bounding box center [142, 129] width 71 height 5
click at [133, 63] on span "Add to Segment NZ (Payment Failed)" at bounding box center [148, 62] width 83 height 5
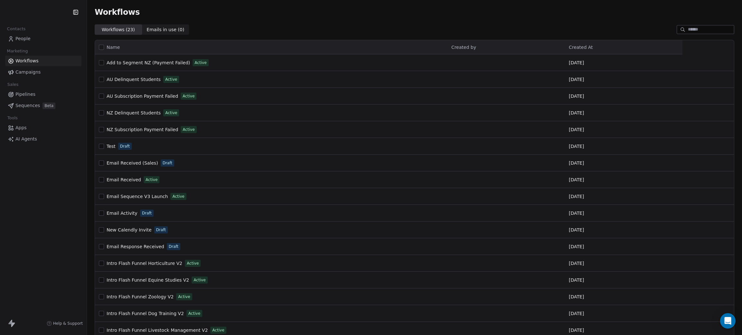
click at [22, 42] on link "People" at bounding box center [43, 38] width 76 height 11
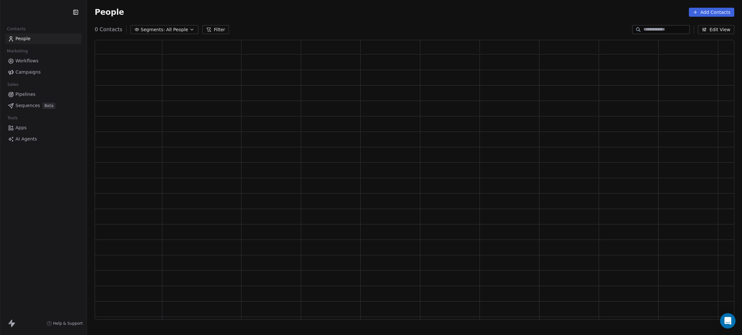
scroll to position [272, 632]
click at [173, 30] on span "All People" at bounding box center [182, 29] width 22 height 7
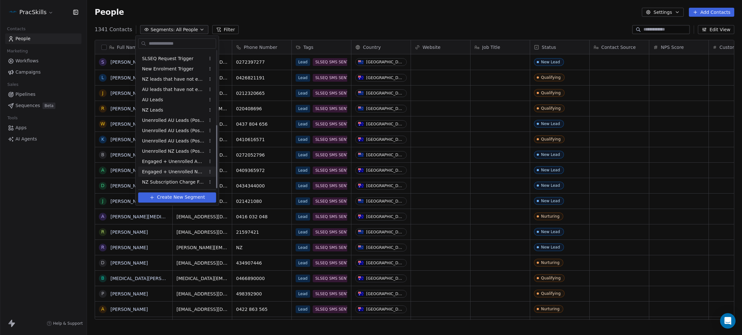
scroll to position [287, 647]
click at [163, 183] on span "NZ Subscription Charge Failed" at bounding box center [173, 182] width 63 height 7
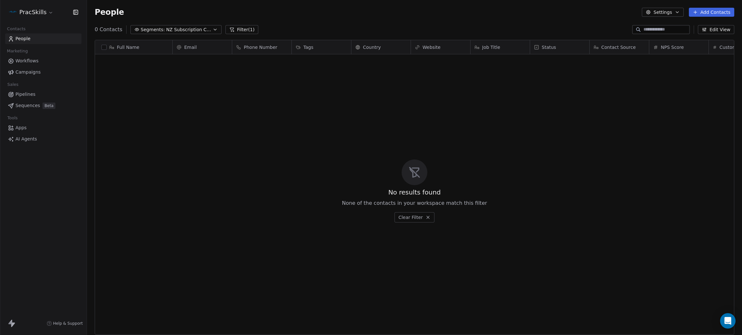
click at [235, 28] on button "Filter (1)" at bounding box center [241, 29] width 33 height 9
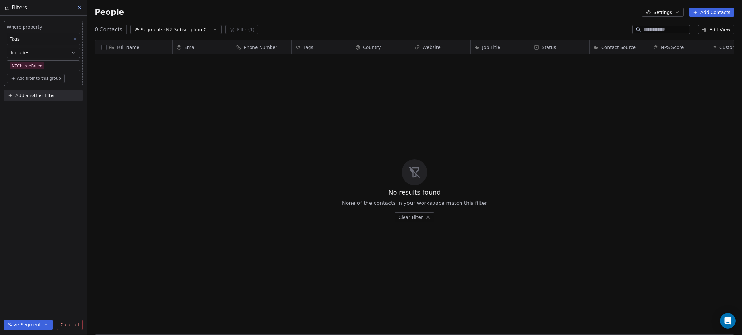
click at [38, 67] on body "PracSkills Contacts People Marketing Workflows Campaigns Sales Pipelines Sequen…" at bounding box center [371, 167] width 742 height 335
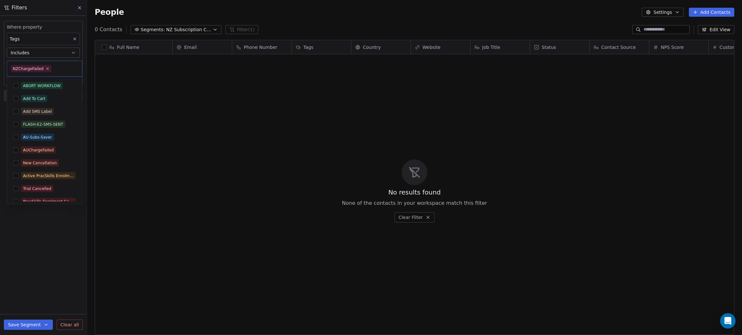
click at [46, 68] on icon at bounding box center [47, 69] width 4 height 4
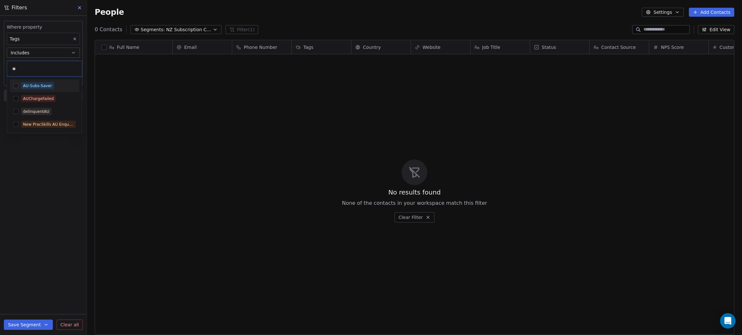
drag, startPoint x: 18, startPoint y: 66, endPoint x: 10, endPoint y: 66, distance: 8.1
click at [10, 66] on div "**" at bounding box center [44, 68] width 75 height 15
drag, startPoint x: 21, startPoint y: 69, endPoint x: 11, endPoint y: 68, distance: 10.3
click at [11, 68] on input "**" at bounding box center [44, 68] width 67 height 7
type input "**"
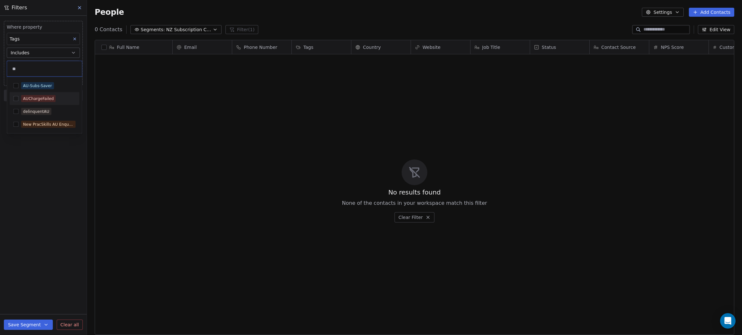
click at [18, 98] on button "Suggestions" at bounding box center [16, 98] width 5 height 5
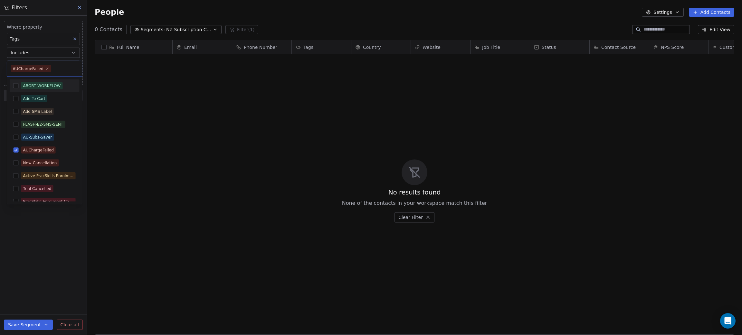
click at [0, 255] on html "PracSkills Contacts People Marketing Workflows Campaigns Sales Pipelines Sequen…" at bounding box center [371, 167] width 742 height 335
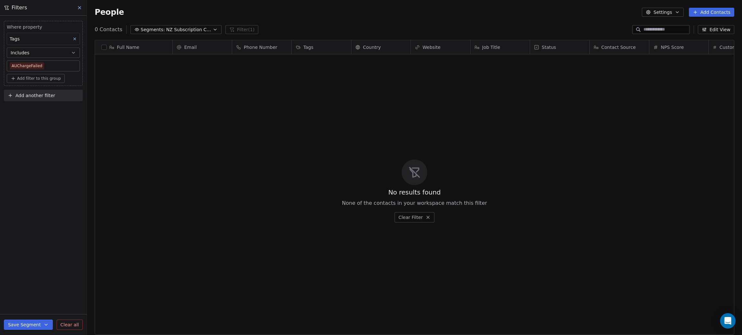
click at [33, 328] on button "Save Segment" at bounding box center [28, 325] width 49 height 10
click at [37, 294] on span "Create new segment" at bounding box center [41, 296] width 47 height 6
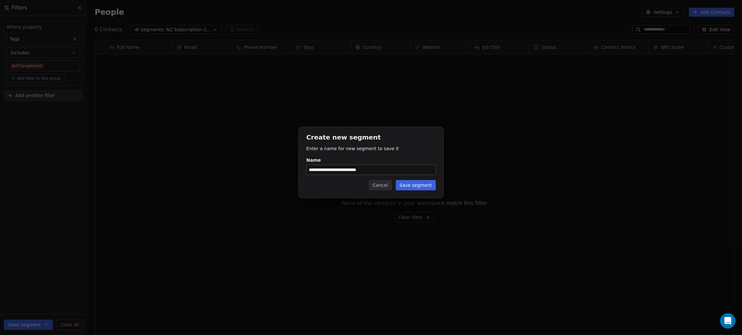
click at [318, 168] on input "**********" at bounding box center [370, 170] width 129 height 10
drag, startPoint x: 315, startPoint y: 168, endPoint x: 322, endPoint y: 169, distance: 6.8
click at [306, 167] on input "**********" at bounding box center [370, 170] width 129 height 10
type input "**********"
click at [426, 182] on button "Save segment" at bounding box center [416, 185] width 40 height 10
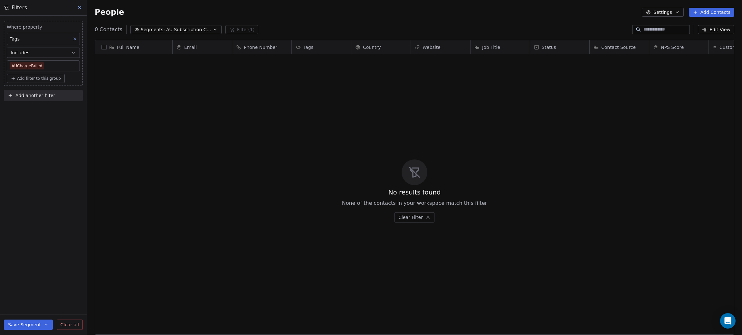
click at [80, 4] on button at bounding box center [80, 7] width 10 height 9
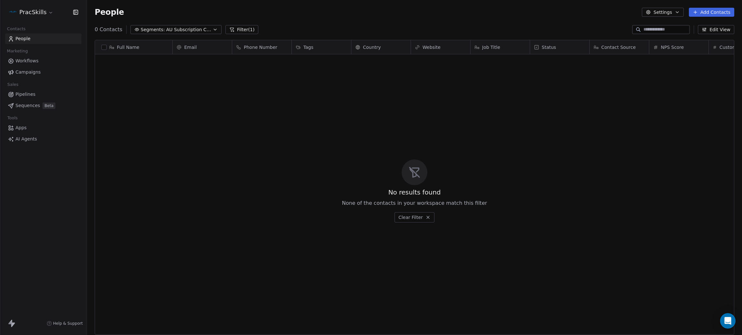
click at [243, 27] on button "Filter (1)" at bounding box center [241, 29] width 33 height 9
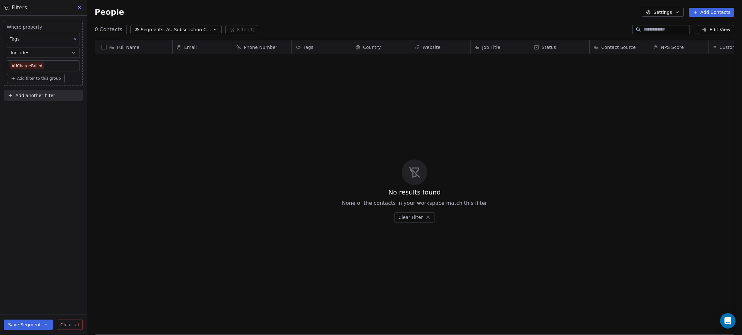
click at [80, 6] on icon at bounding box center [79, 7] width 3 height 3
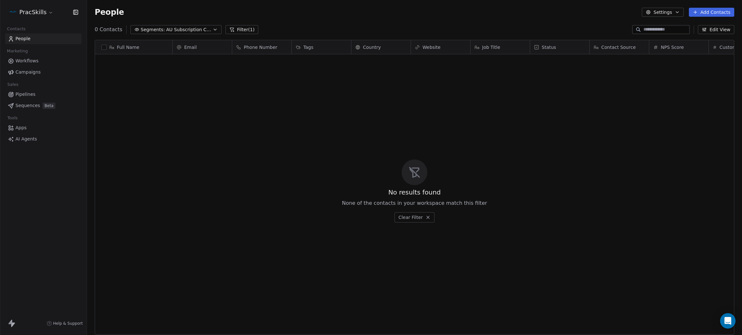
click at [28, 61] on span "Workflows" at bounding box center [26, 61] width 23 height 7
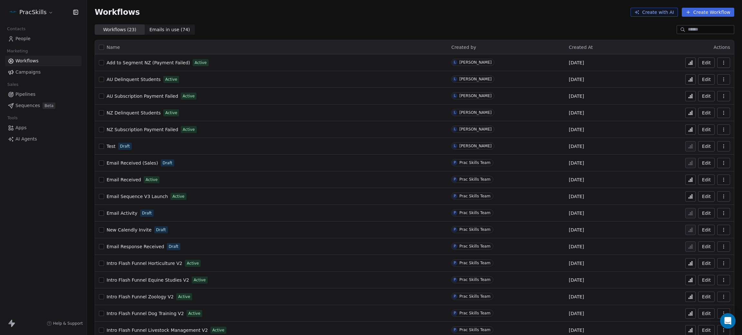
click at [721, 61] on icon "button" at bounding box center [723, 62] width 5 height 5
click at [700, 97] on span "Rename" at bounding box center [698, 99] width 18 height 6
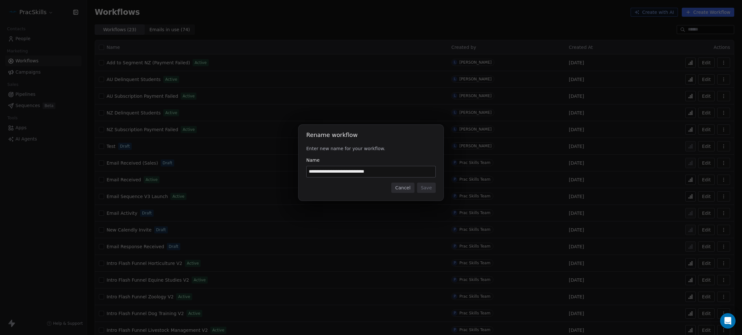
click at [317, 171] on input "**********" at bounding box center [370, 171] width 129 height 11
type input "**********"
click at [421, 187] on button "Save" at bounding box center [426, 188] width 19 height 10
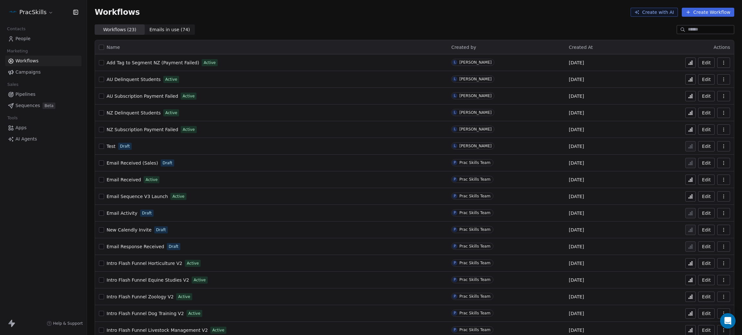
click at [721, 63] on icon "button" at bounding box center [723, 62] width 5 height 5
click at [701, 88] on span "Duplicate" at bounding box center [700, 89] width 22 height 6
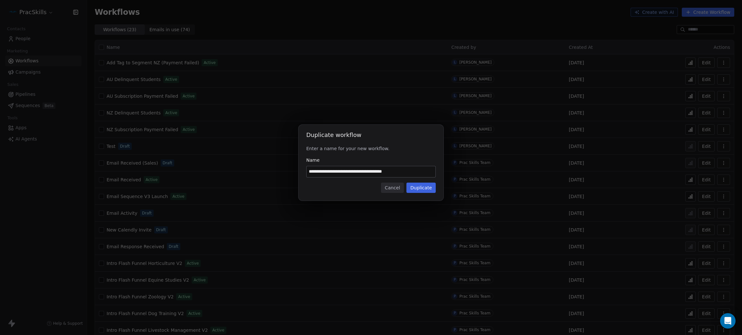
drag, startPoint x: 358, startPoint y: 173, endPoint x: 353, endPoint y: 173, distance: 5.2
click at [353, 173] on input "**********" at bounding box center [370, 171] width 129 height 11
click at [419, 172] on input "**********" at bounding box center [370, 171] width 129 height 11
type input "**********"
click at [425, 188] on button "Duplicate" at bounding box center [420, 188] width 29 height 10
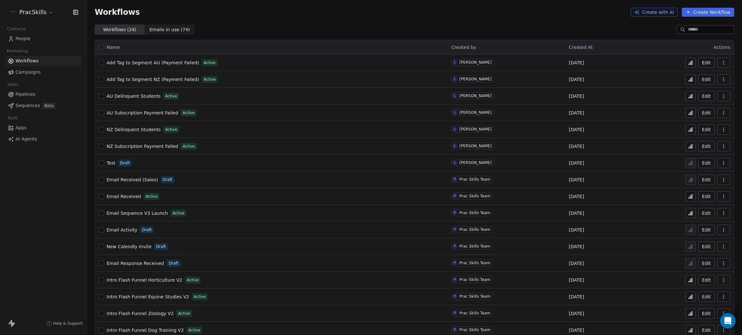
click at [152, 114] on span "AU Subscription Payment Failed" at bounding box center [142, 112] width 71 height 5
click at [153, 113] on span "AU Subscription Payment Failed" at bounding box center [142, 112] width 71 height 5
click at [136, 144] on span "NZ Subscription Payment Failed" at bounding box center [142, 146] width 71 height 5
click at [160, 62] on span "Add Tag to Segment AU (Payment Failed)" at bounding box center [153, 62] width 92 height 5
click at [149, 80] on span "Add Tag to Segment NZ (Payment Failed)" at bounding box center [153, 79] width 92 height 5
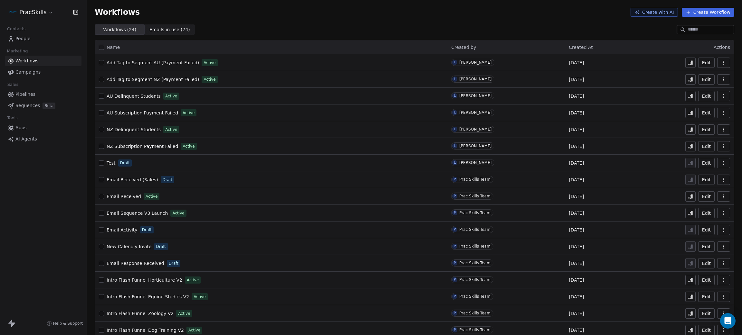
click at [148, 110] on span "AU Subscription Payment Failed" at bounding box center [142, 112] width 71 height 5
click at [33, 14] on html "PracSkills Contacts People Marketing Workflows Campaigns Sales Pipelines Sequen…" at bounding box center [371, 167] width 742 height 335
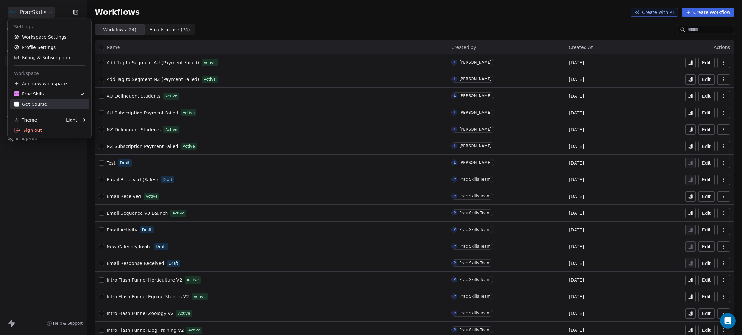
click at [36, 104] on div "Get Course" at bounding box center [30, 104] width 33 height 6
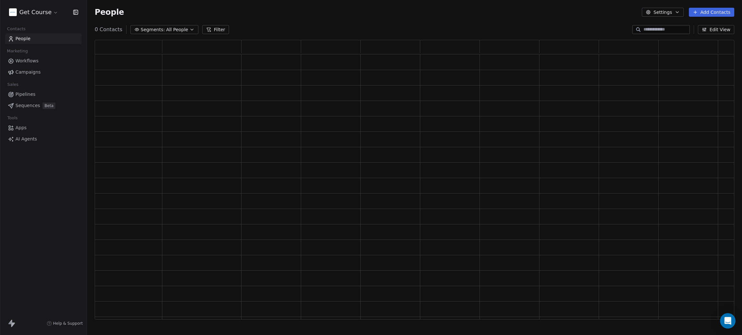
scroll to position [272, 632]
click at [22, 69] on span "Campaigns" at bounding box center [27, 72] width 25 height 7
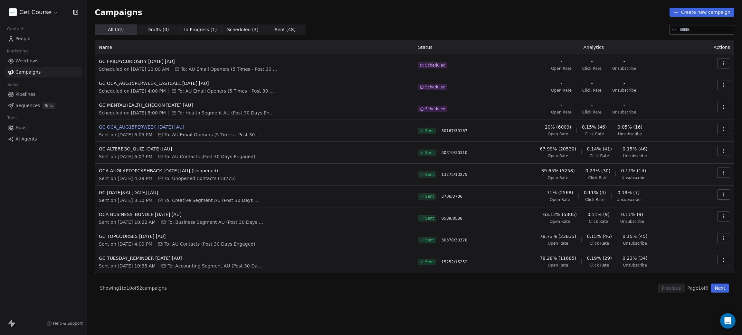
click at [146, 125] on span "GC OCA_AUG15PERWEEK [DATE] [AU]" at bounding box center [254, 127] width 311 height 6
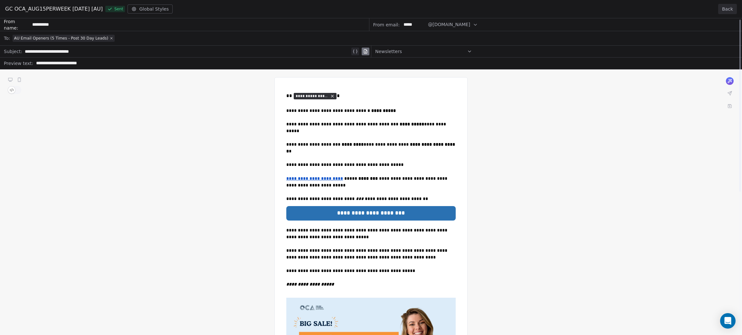
click at [727, 10] on button "Back" at bounding box center [727, 9] width 19 height 10
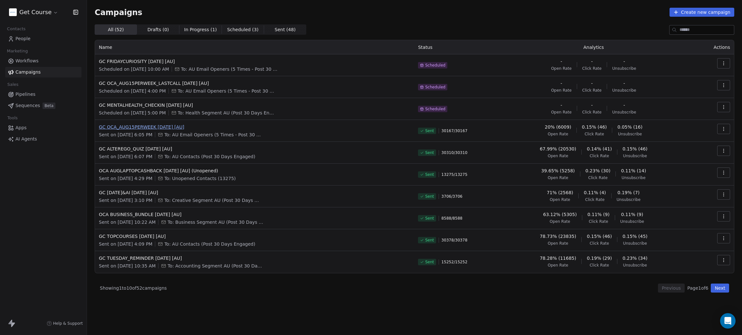
click at [180, 126] on span "GC OCA_AUG15PERWEEK [DATE] [AU]" at bounding box center [254, 127] width 311 height 6
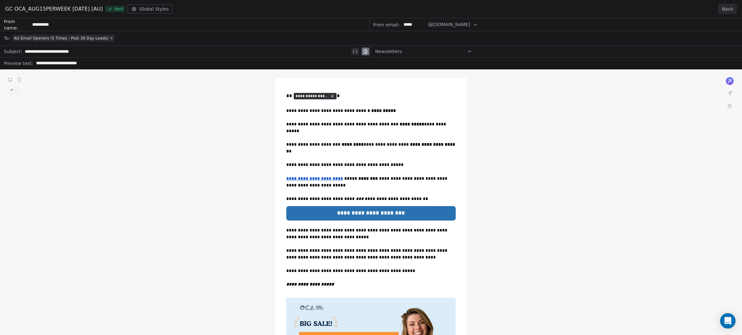
click at [726, 8] on button "Back" at bounding box center [727, 9] width 19 height 10
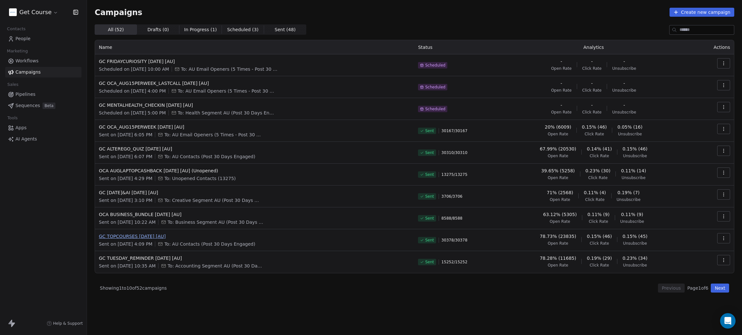
click at [141, 235] on span "GC TOPCOURSES 06AUG2025 [AU]" at bounding box center [254, 236] width 311 height 6
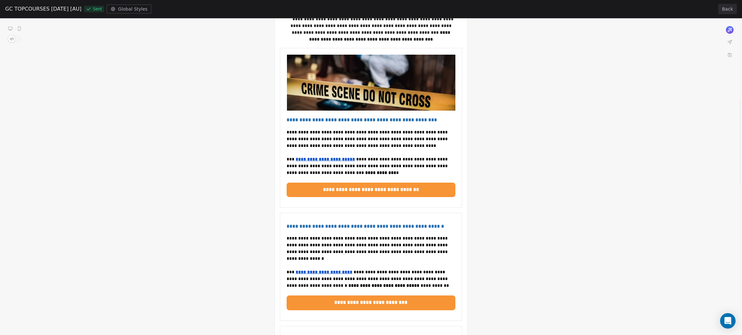
scroll to position [97, 0]
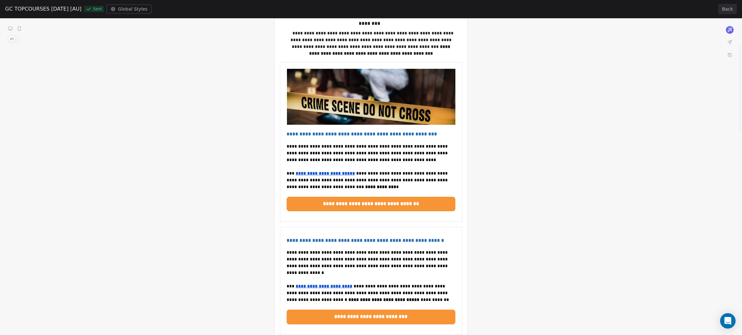
click at [734, 5] on button "Back" at bounding box center [727, 9] width 19 height 10
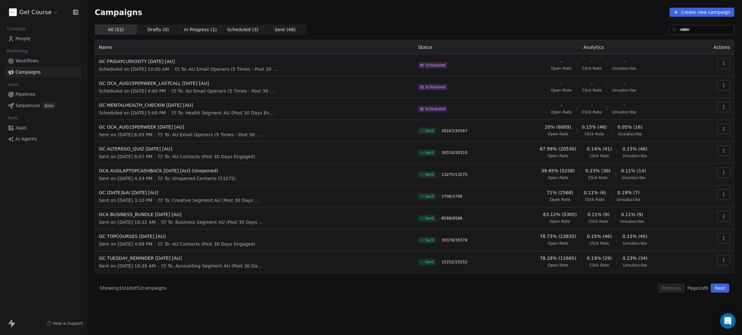
click at [694, 27] on input at bounding box center [706, 29] width 54 height 9
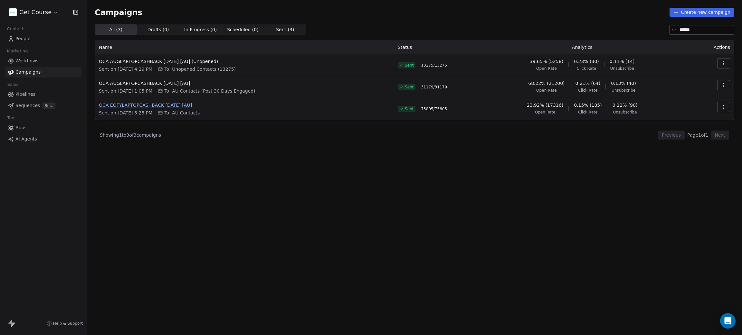
click at [179, 103] on span "OCA EOFYLAPTOPCASHBACK 10JUNE2025 [AU]" at bounding box center [244, 105] width 291 height 6
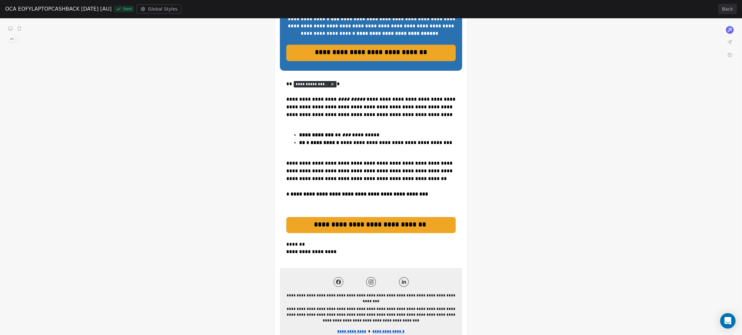
scroll to position [0, 0]
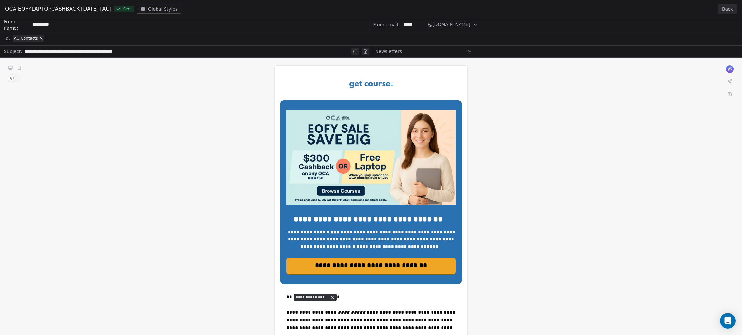
click at [734, 9] on button "Back" at bounding box center [727, 9] width 19 height 10
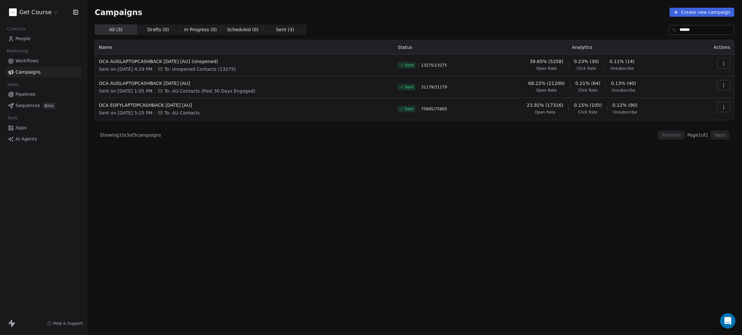
drag, startPoint x: 695, startPoint y: 27, endPoint x: 638, endPoint y: 31, distance: 57.1
click at [638, 31] on div "All ( 3 ) All ( 3 ) Drafts ( 0 ) Drafts ( 0 ) In Progress ( 0 ) In Progress ( 0…" at bounding box center [414, 29] width 639 height 10
paste input "*"
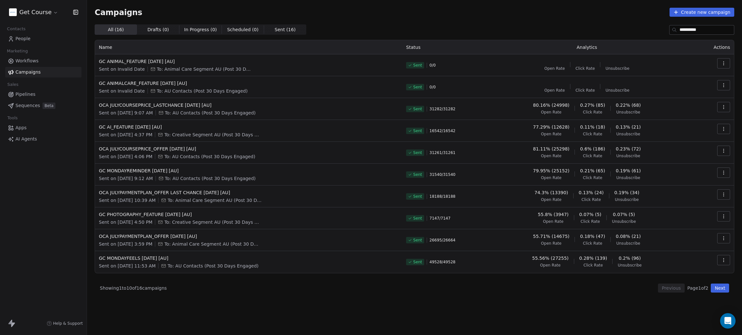
type input "**********"
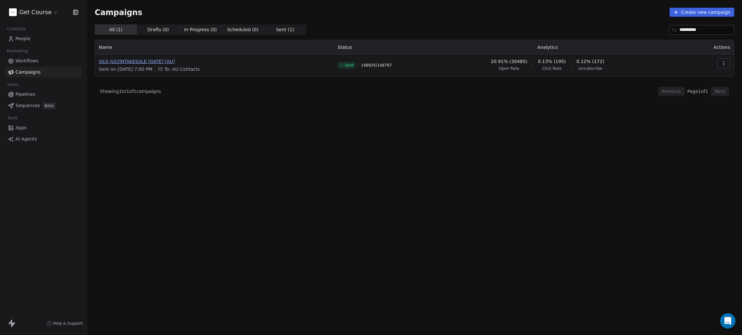
click at [155, 59] on span "OCA JULYINTAKESALE 08JULY2025 [AU]" at bounding box center [214, 61] width 231 height 6
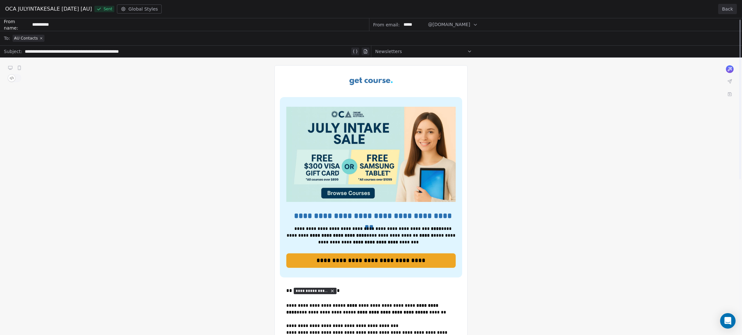
click at [728, 6] on button "Back" at bounding box center [727, 9] width 19 height 10
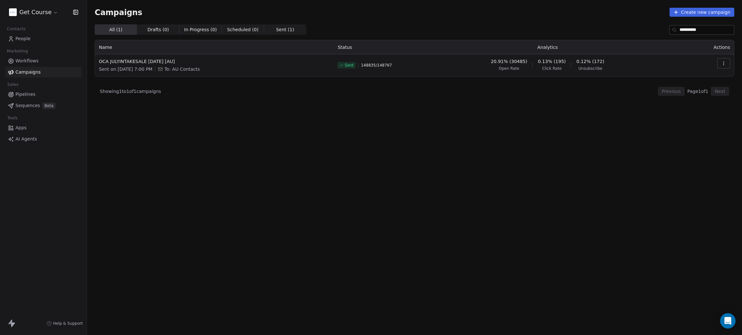
click at [721, 61] on icon "button" at bounding box center [723, 63] width 5 height 5
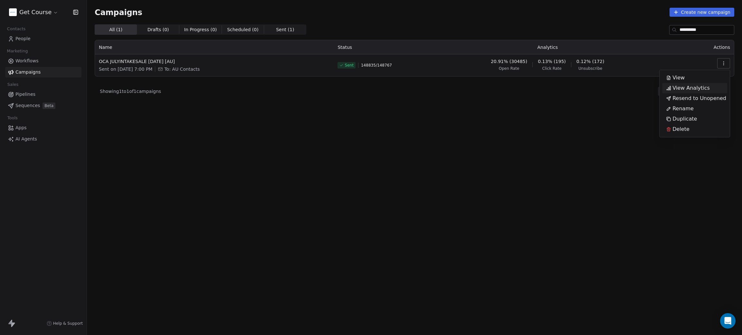
click at [683, 87] on span "View Analytics" at bounding box center [690, 88] width 37 height 8
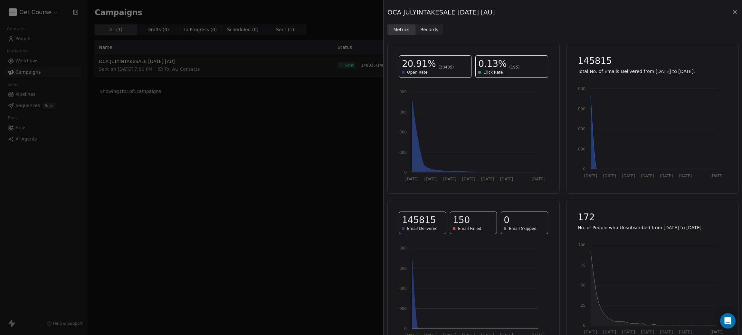
click at [428, 27] on span "Records" at bounding box center [429, 29] width 18 height 7
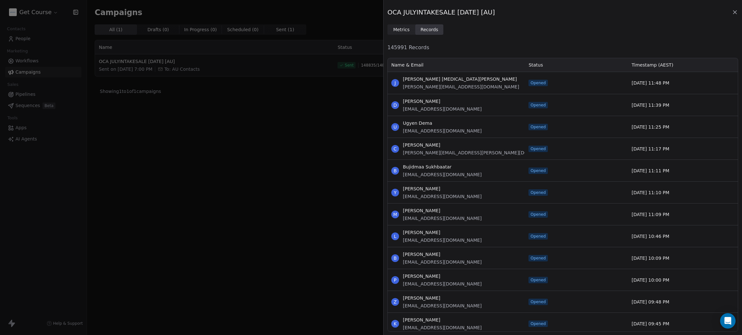
scroll to position [268, 343]
click at [409, 32] on span "Metrics Metrics" at bounding box center [401, 29] width 28 height 10
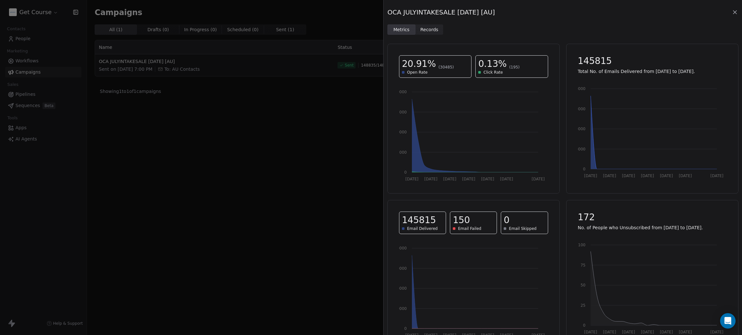
click at [735, 11] on icon at bounding box center [734, 12] width 6 height 6
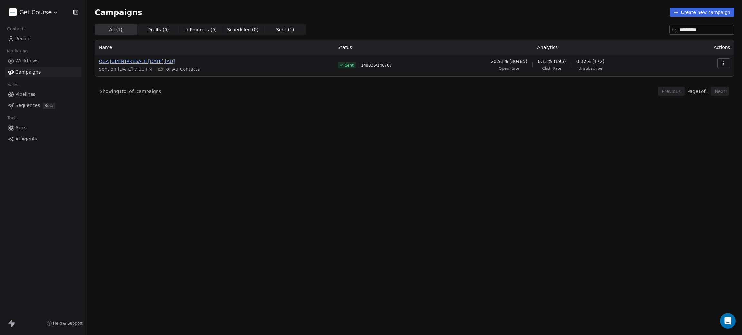
click at [135, 61] on span "OCA JULYINTAKESALE 08JULY2025 [AU]" at bounding box center [214, 61] width 231 height 6
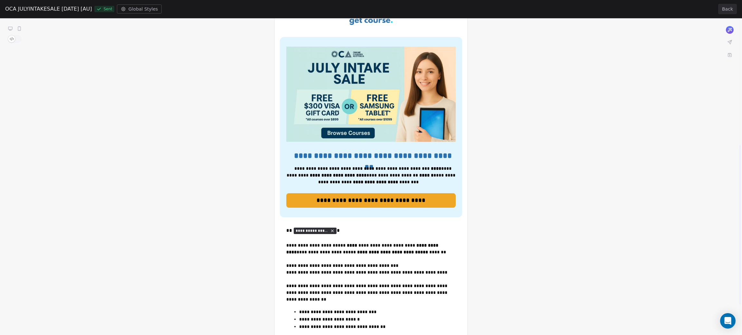
scroll to position [0, 0]
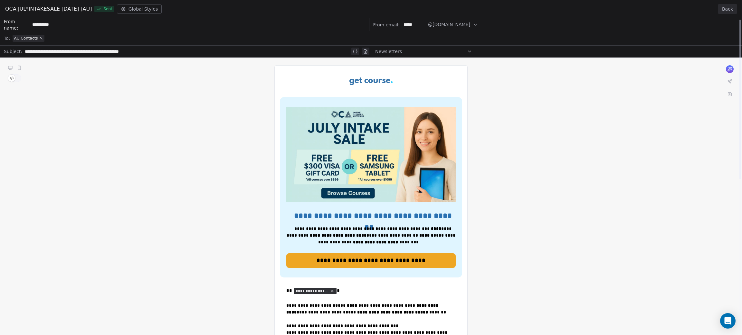
click at [727, 10] on button "Back" at bounding box center [727, 9] width 19 height 10
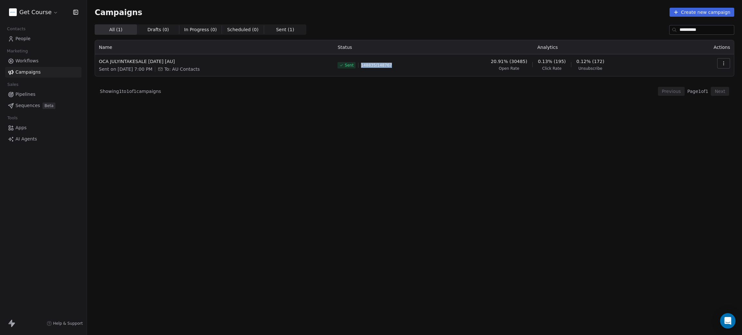
drag, startPoint x: 390, startPoint y: 66, endPoint x: 375, endPoint y: 67, distance: 14.2
click at [375, 67] on div "Sent 148835 / 148767" at bounding box center [373, 65] width 73 height 14
click at [366, 121] on div "**********" at bounding box center [414, 151] width 639 height 254
click at [19, 40] on span "People" at bounding box center [22, 38] width 15 height 7
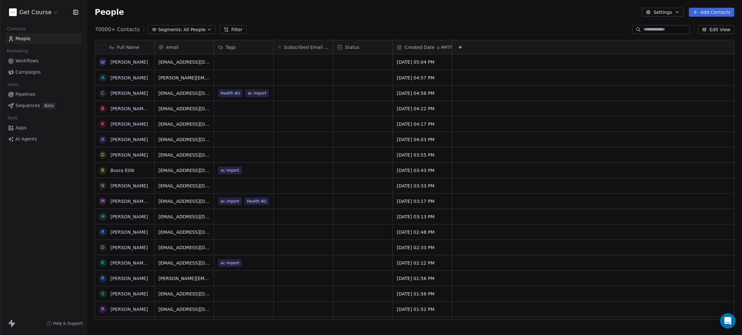
scroll to position [287, 647]
click at [28, 73] on span "Campaigns" at bounding box center [27, 72] width 25 height 7
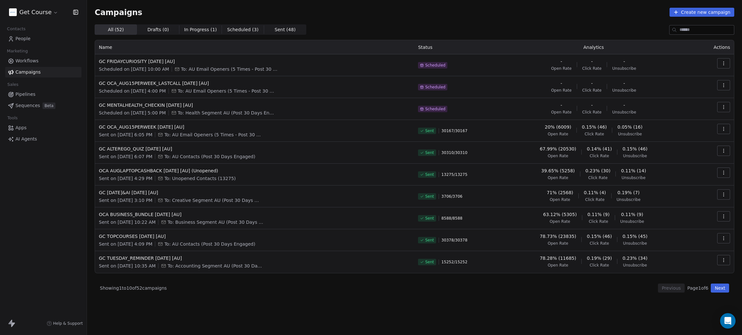
click at [29, 58] on span "Workflows" at bounding box center [26, 61] width 23 height 7
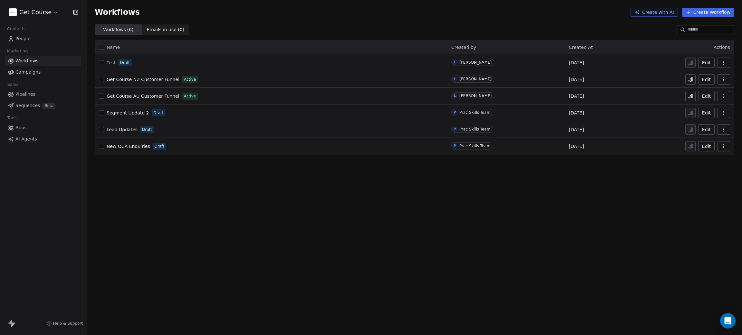
click at [27, 74] on span "Campaigns" at bounding box center [27, 72] width 25 height 7
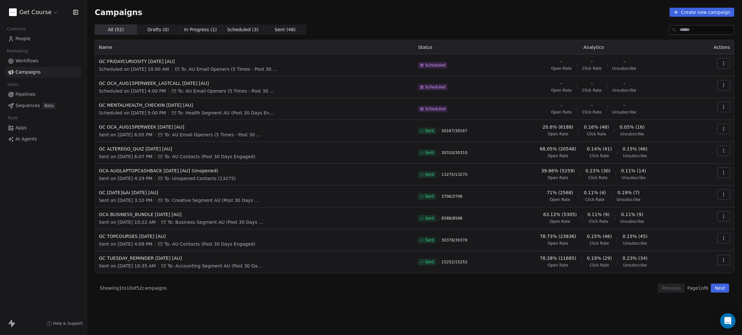
click at [26, 41] on span "People" at bounding box center [22, 38] width 15 height 7
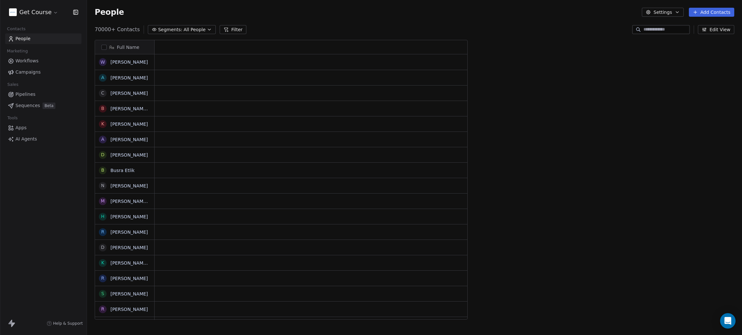
scroll to position [7, 7]
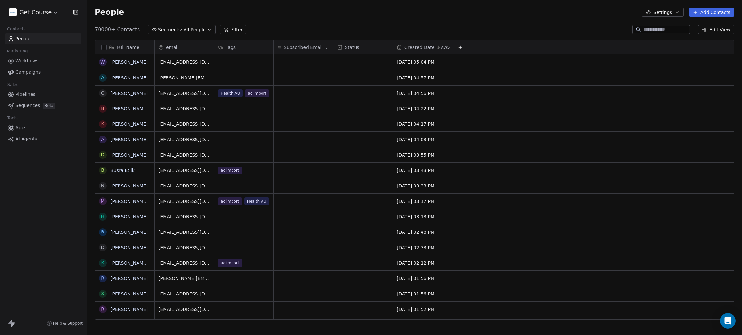
click at [228, 26] on button "Filter" at bounding box center [233, 29] width 27 height 9
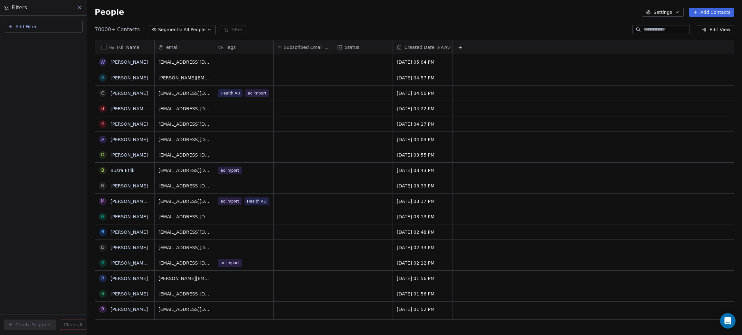
click at [188, 31] on span "All People" at bounding box center [194, 29] width 22 height 7
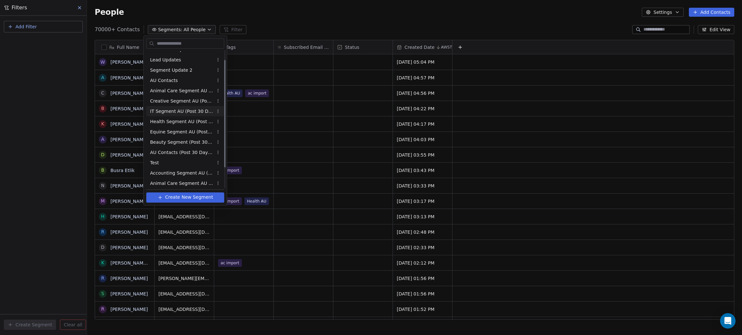
scroll to position [39, 0]
click at [168, 183] on span "AU Email Openers (5 Times - Post 30 Day Leads)" at bounding box center [181, 182] width 63 height 7
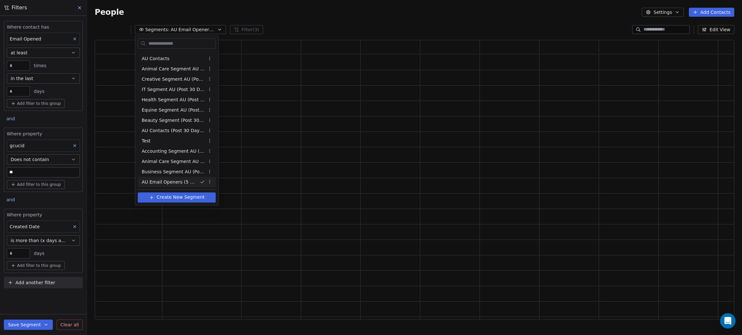
scroll to position [272, 632]
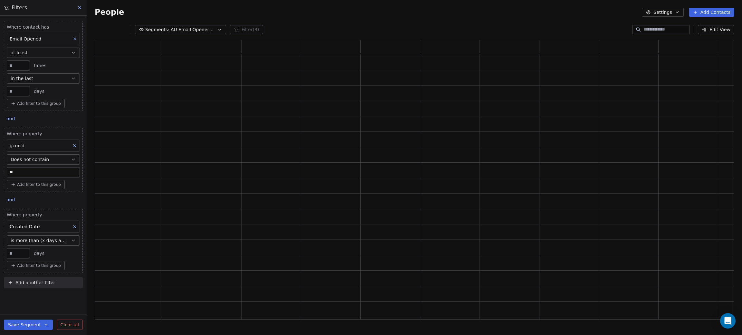
drag, startPoint x: 16, startPoint y: 255, endPoint x: 5, endPoint y: 254, distance: 11.9
click at [5, 254] on div "Where property Created Date is more than (x days ago) ** days Add filter to thi…" at bounding box center [43, 241] width 79 height 64
type input "**"
click at [53, 304] on div "Where contact has Email Opened at least * times in the last ** days Add filter …" at bounding box center [43, 176] width 87 height 320
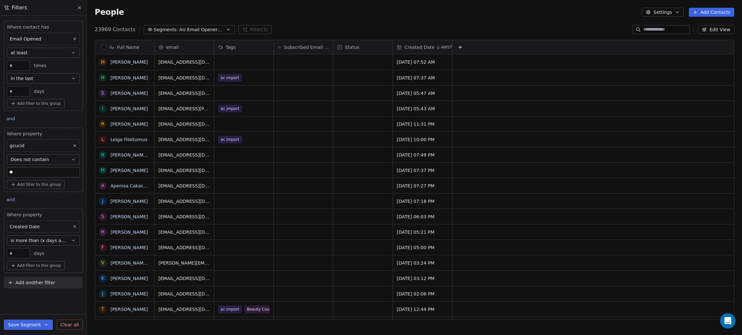
scroll to position [287, 647]
drag, startPoint x: 14, startPoint y: 65, endPoint x: 7, endPoint y: 63, distance: 6.6
click at [7, 63] on div "*" at bounding box center [18, 66] width 23 height 10
type input "*"
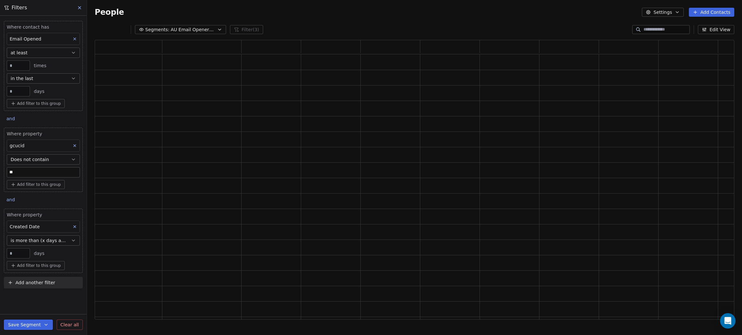
click at [56, 66] on div "* times" at bounding box center [43, 66] width 73 height 10
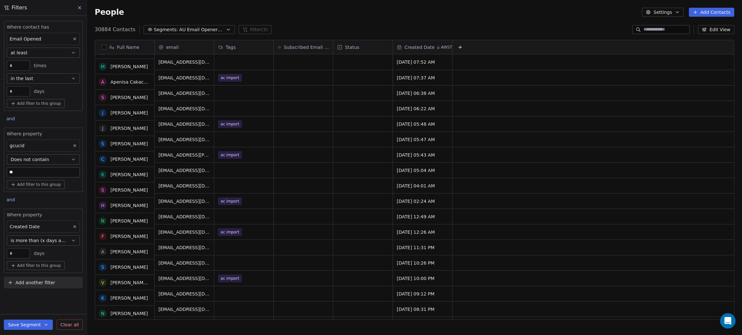
scroll to position [0, 0]
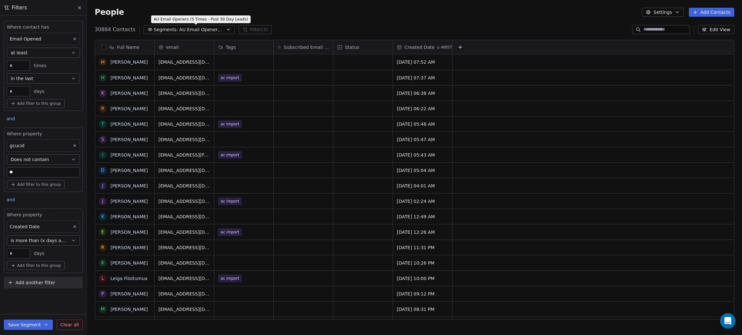
click at [207, 28] on span "AU Email Openers (5 Times - Post 30 Day Leads)" at bounding box center [201, 29] width 45 height 7
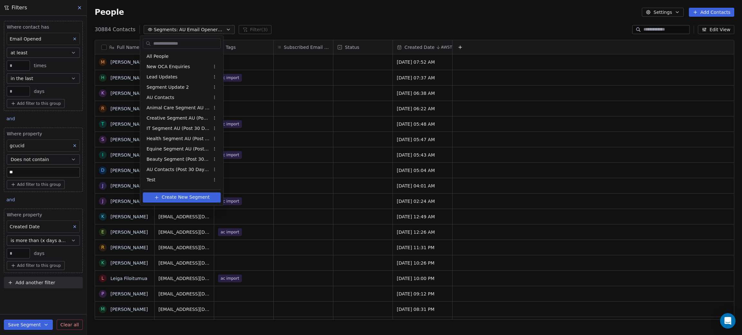
scroll to position [39, 0]
click at [35, 303] on html "Get Course Contacts People Marketing Workflows Campaigns Sales Pipelines Sequen…" at bounding box center [371, 167] width 742 height 335
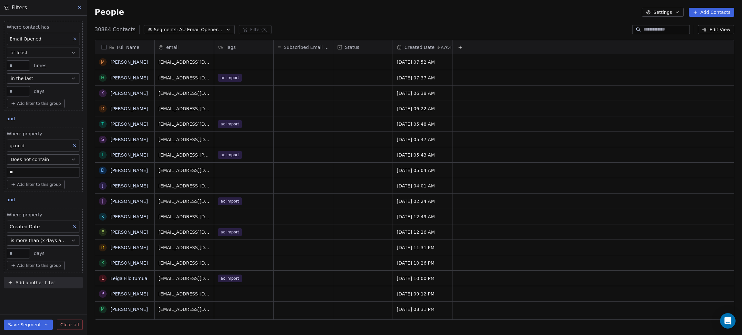
click at [217, 28] on span "AU Email Openers (5 Times - Post 30 Day Leads)" at bounding box center [201, 29] width 45 height 7
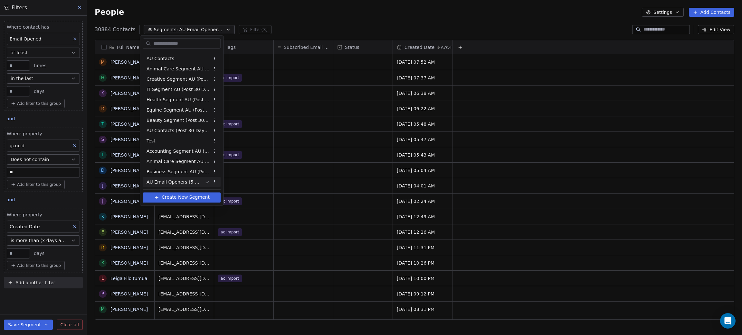
click at [214, 182] on html "Get Course Contacts People Marketing Workflows Campaigns Sales Pipelines Sequen…" at bounding box center [371, 167] width 742 height 335
click at [218, 204] on div "Rename" at bounding box center [234, 205] width 43 height 10
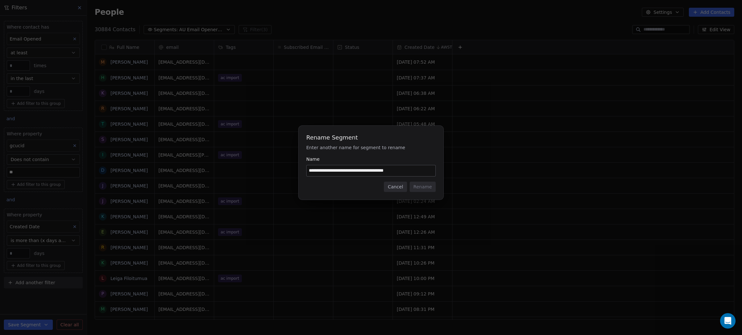
click at [400, 188] on button "Cancel" at bounding box center [395, 187] width 23 height 10
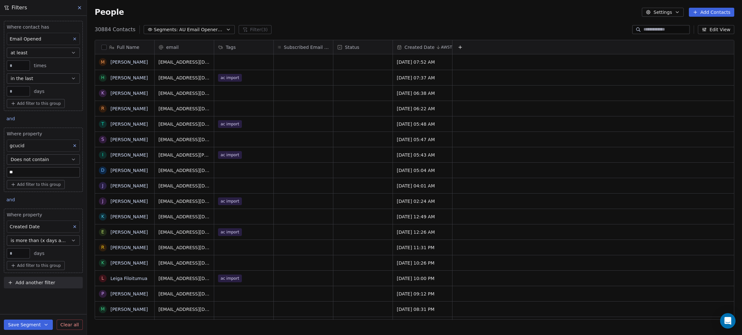
click at [74, 38] on icon at bounding box center [74, 39] width 5 height 5
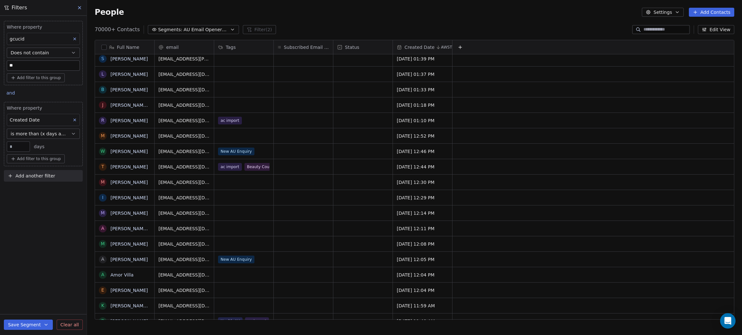
scroll to position [0, 0]
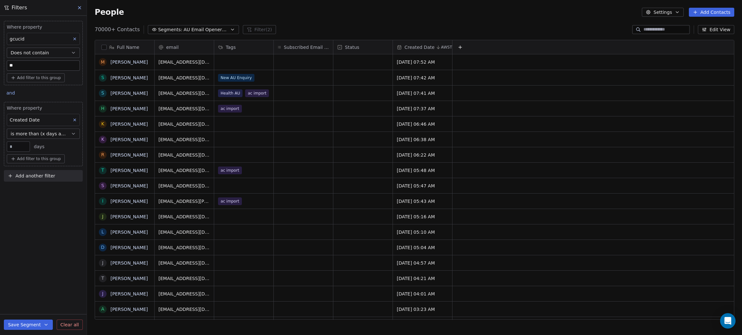
click at [21, 146] on input "**" at bounding box center [18, 147] width 20 height 5
type input "**"
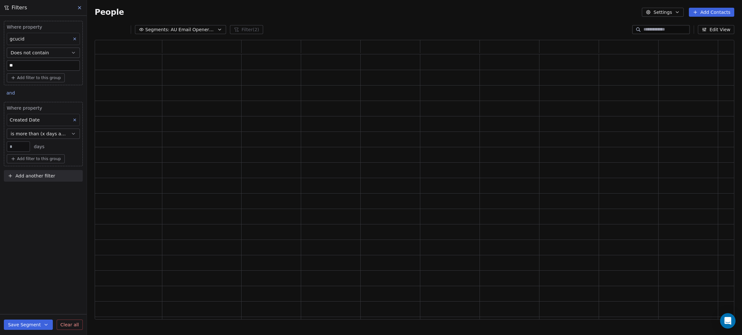
click at [5, 223] on div "Where property gcucid Does not contain ** Add filter to this group and Where pr…" at bounding box center [43, 176] width 87 height 320
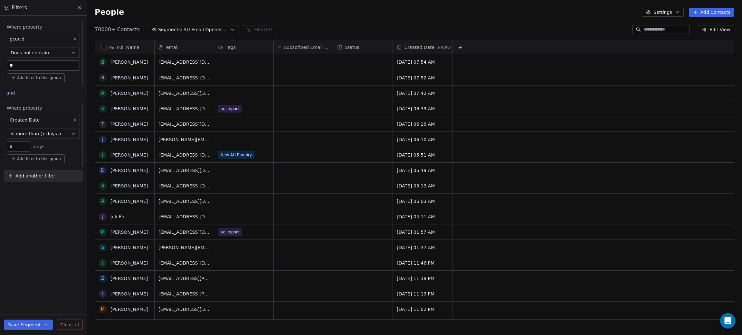
click at [30, 327] on button "Save Segment" at bounding box center [28, 325] width 49 height 10
click at [33, 297] on span "Create new segment" at bounding box center [41, 296] width 47 height 6
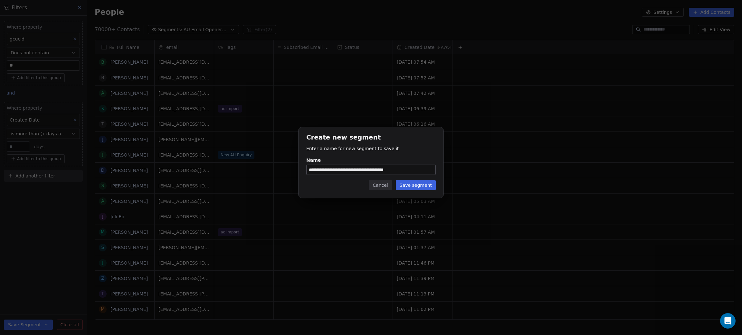
click at [417, 169] on input "**********" at bounding box center [370, 170] width 129 height 10
drag, startPoint x: 369, startPoint y: 169, endPoint x: 316, endPoint y: 168, distance: 52.8
click at [316, 168] on input "**********" at bounding box center [370, 170] width 129 height 10
click at [327, 167] on input "**********" at bounding box center [370, 170] width 129 height 10
click at [364, 169] on input "**********" at bounding box center [370, 170] width 129 height 10
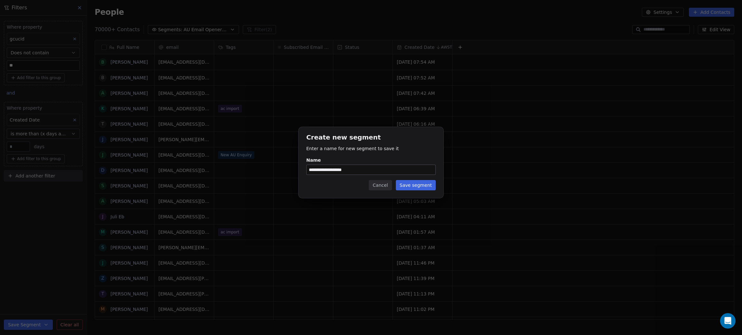
type input "**********"
click at [420, 188] on button "Save segment" at bounding box center [416, 185] width 40 height 10
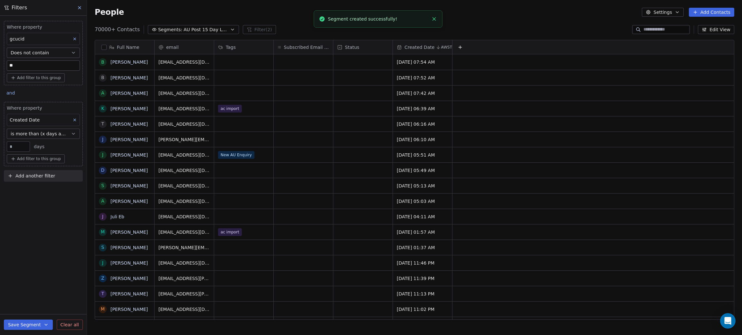
click at [80, 5] on icon at bounding box center [79, 7] width 5 height 5
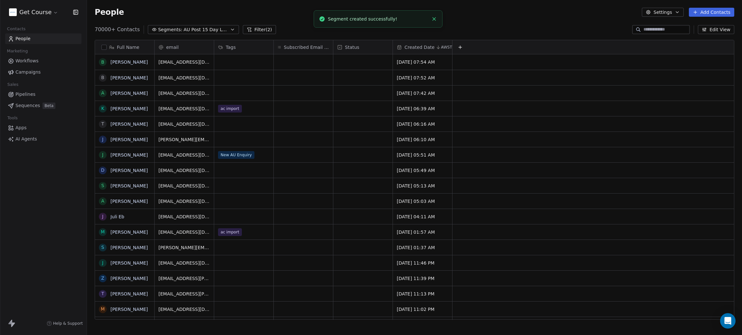
click at [27, 70] on span "Campaigns" at bounding box center [27, 72] width 25 height 7
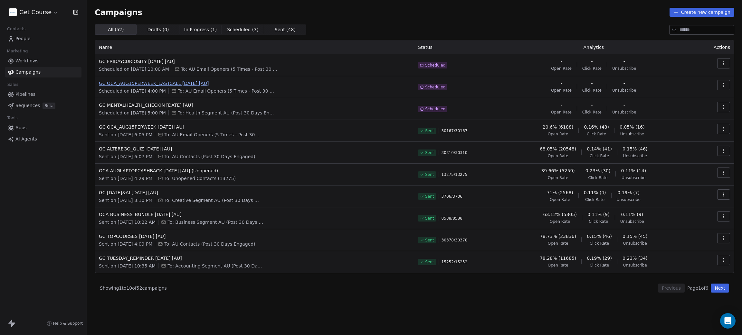
click at [172, 82] on span "GC OCA_AUG15PERWEEK_LASTCALL 14AUG2025 [AU]" at bounding box center [254, 83] width 311 height 6
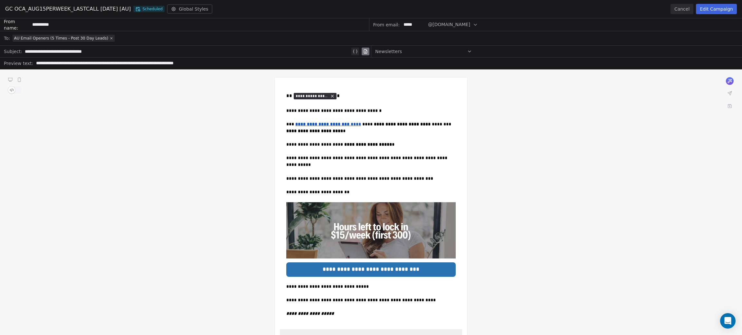
click at [710, 10] on button "Edit Campaign" at bounding box center [716, 9] width 41 height 10
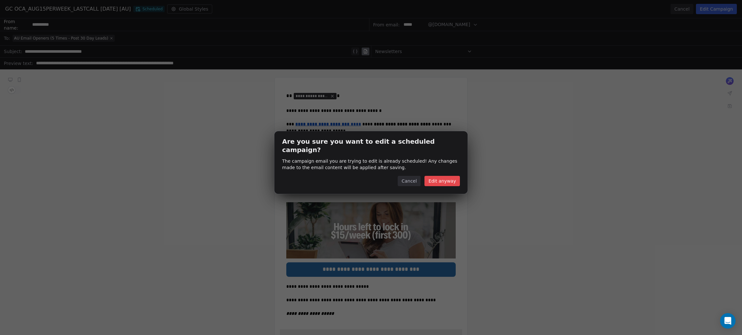
click at [439, 177] on button "Edit anyway" at bounding box center [441, 181] width 35 height 10
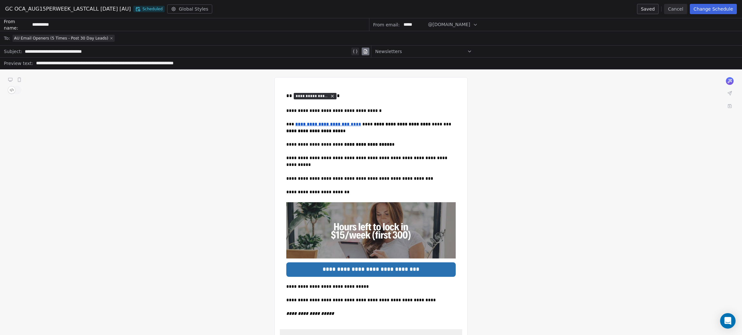
click at [109, 37] on icon at bounding box center [111, 38] width 4 height 4
click at [37, 37] on span "Select a segment" at bounding box center [32, 38] width 39 height 6
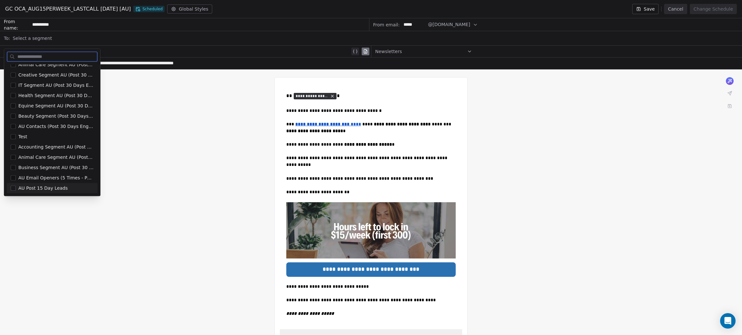
click at [13, 187] on button "Suggestions" at bounding box center [13, 188] width 5 height 5
click at [5, 241] on div "**********" at bounding box center [371, 298] width 742 height 456
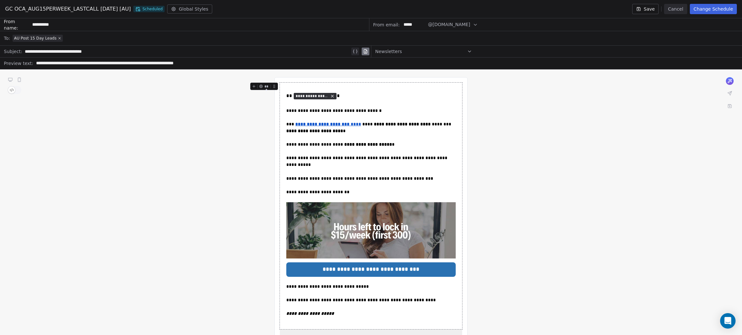
click at [703, 10] on button "Change Schedule" at bounding box center [713, 9] width 47 height 10
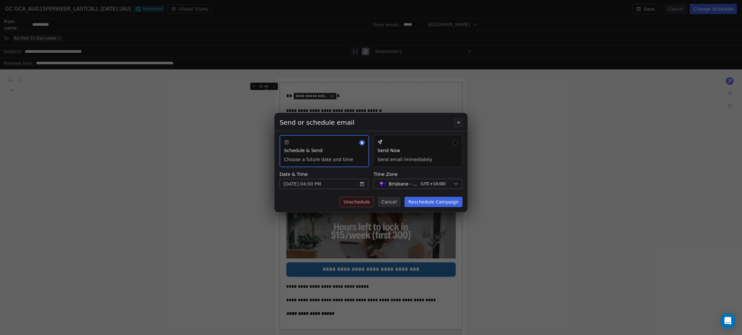
click at [419, 202] on button "Reschedule Campaign" at bounding box center [433, 202] width 58 height 10
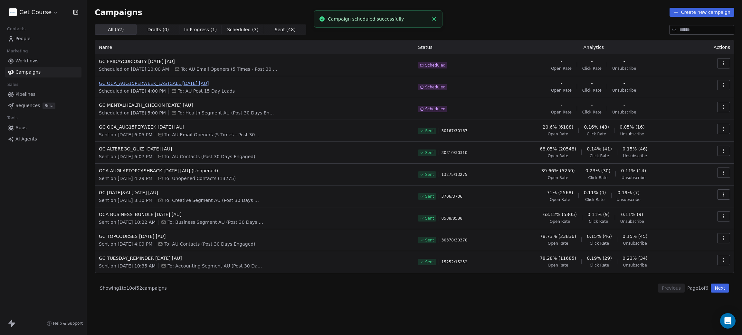
click at [147, 84] on span "GC OCA_AUG15PERWEEK_LASTCALL 14AUG2025 [AU]" at bounding box center [254, 83] width 311 height 6
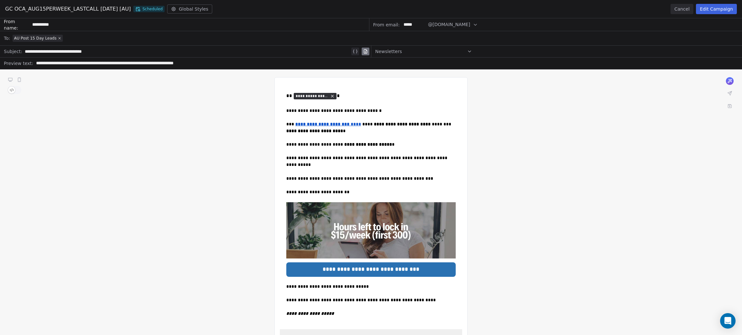
click at [680, 8] on button "Cancel" at bounding box center [681, 9] width 23 height 10
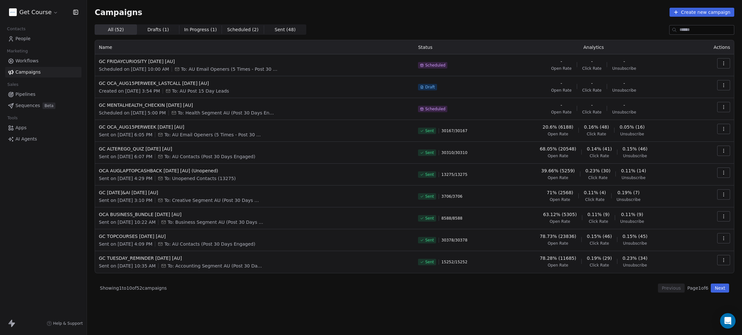
click at [385, 17] on div "Campaigns Create new campaign All ( 52 ) All ( 52 ) Drafts ( 1 ) Drafts ( 1 ) I…" at bounding box center [414, 150] width 639 height 285
click at [32, 60] on span "Workflows" at bounding box center [26, 61] width 23 height 7
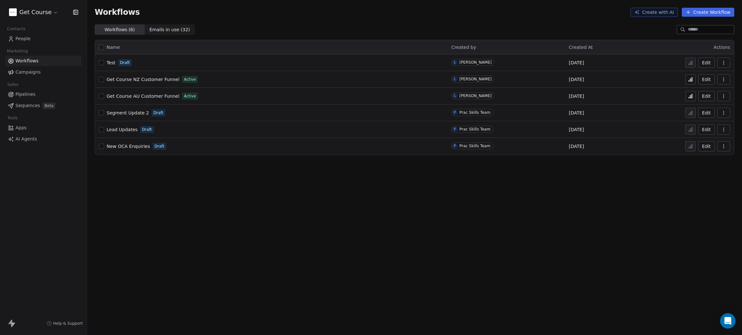
click at [37, 13] on html "Get Course Contacts People Marketing Workflows Campaigns Sales Pipelines Sequen…" at bounding box center [371, 167] width 742 height 335
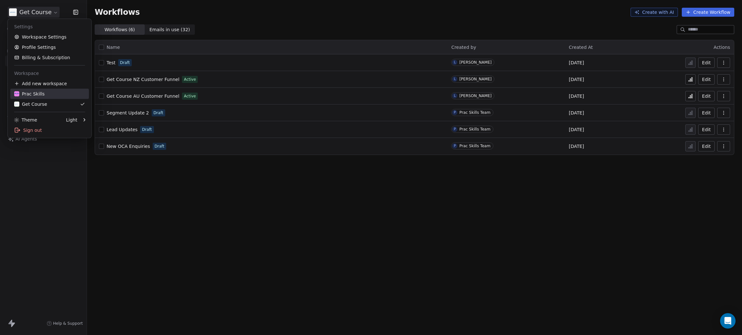
click at [36, 96] on div "Prac Skills" at bounding box center [29, 94] width 31 height 6
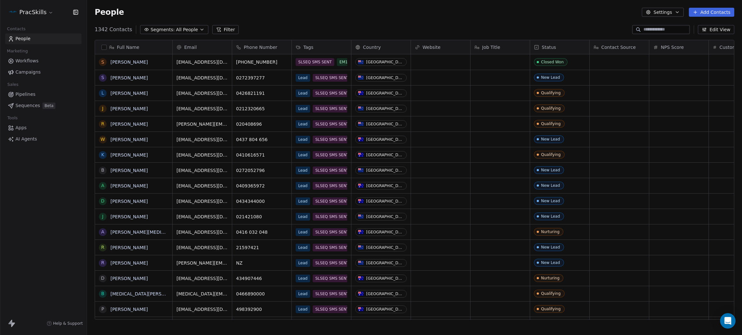
scroll to position [287, 647]
click at [28, 60] on span "Workflows" at bounding box center [26, 61] width 23 height 7
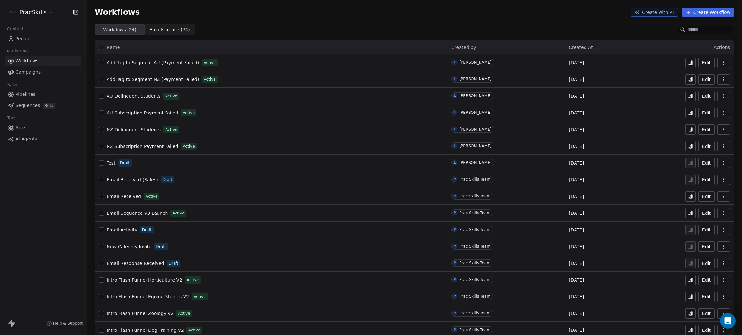
click at [135, 112] on span "AU Subscription Payment Failed" at bounding box center [142, 112] width 71 height 5
click at [138, 95] on span "AU Delinquent Students" at bounding box center [134, 96] width 54 height 5
click at [137, 130] on span "NZ Delinquent Students" at bounding box center [134, 129] width 54 height 5
click at [136, 96] on span "AU Delinquent Students" at bounding box center [134, 96] width 54 height 5
click at [123, 127] on span "NZ Delinquent Students" at bounding box center [134, 129] width 54 height 5
